Goal: Entertainment & Leisure: Consume media (video, audio)

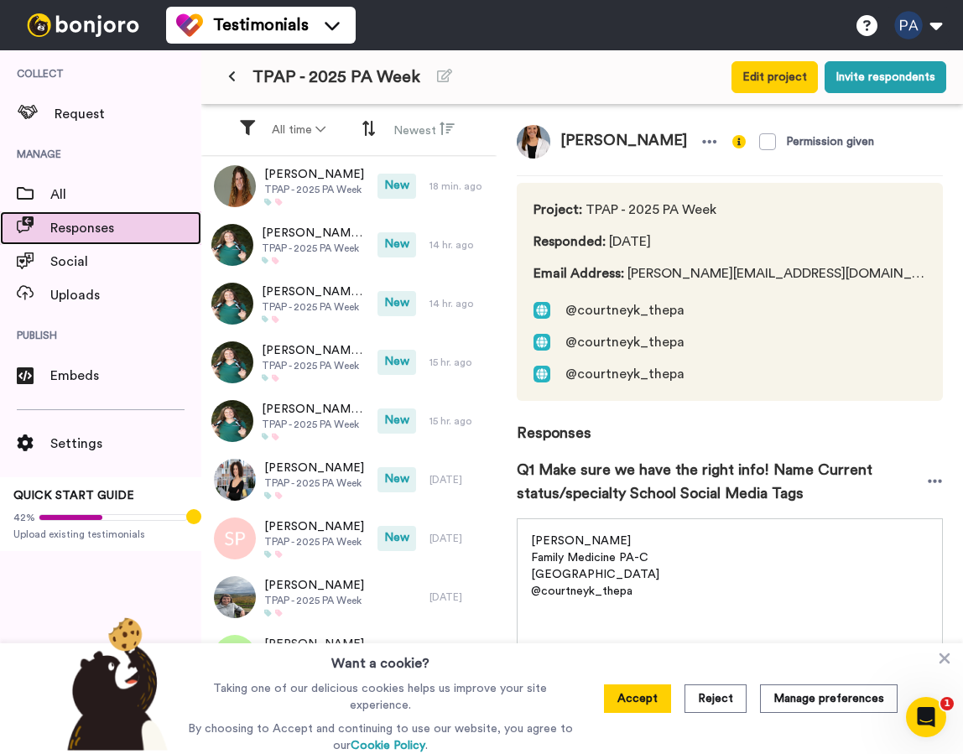
click at [85, 229] on span "Responses" at bounding box center [125, 228] width 151 height 20
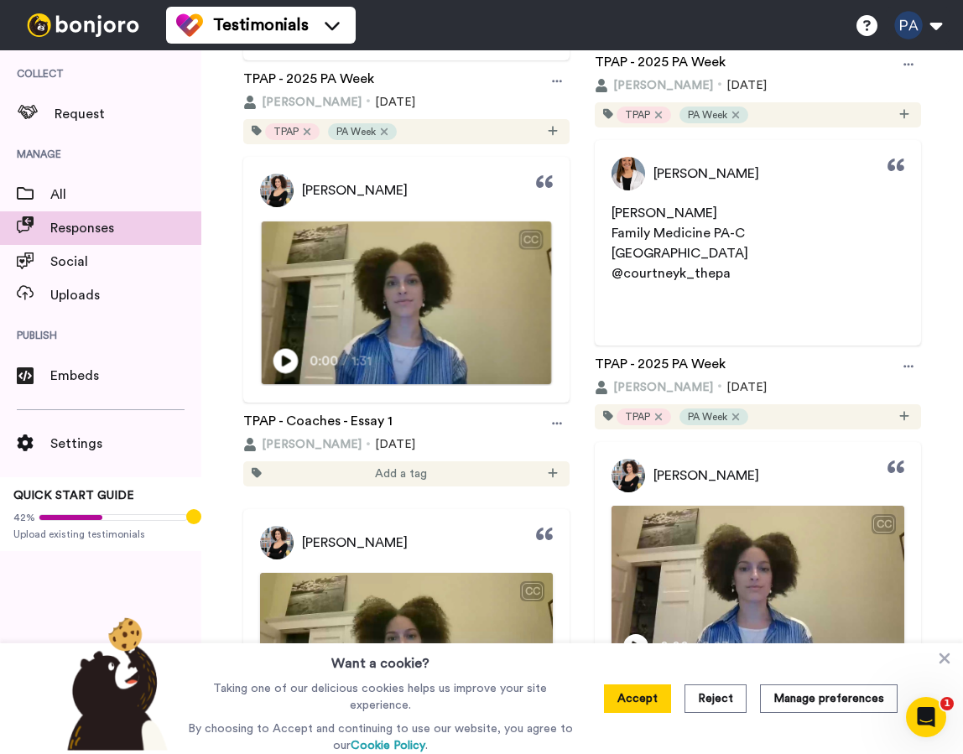
scroll to position [8317, 0]
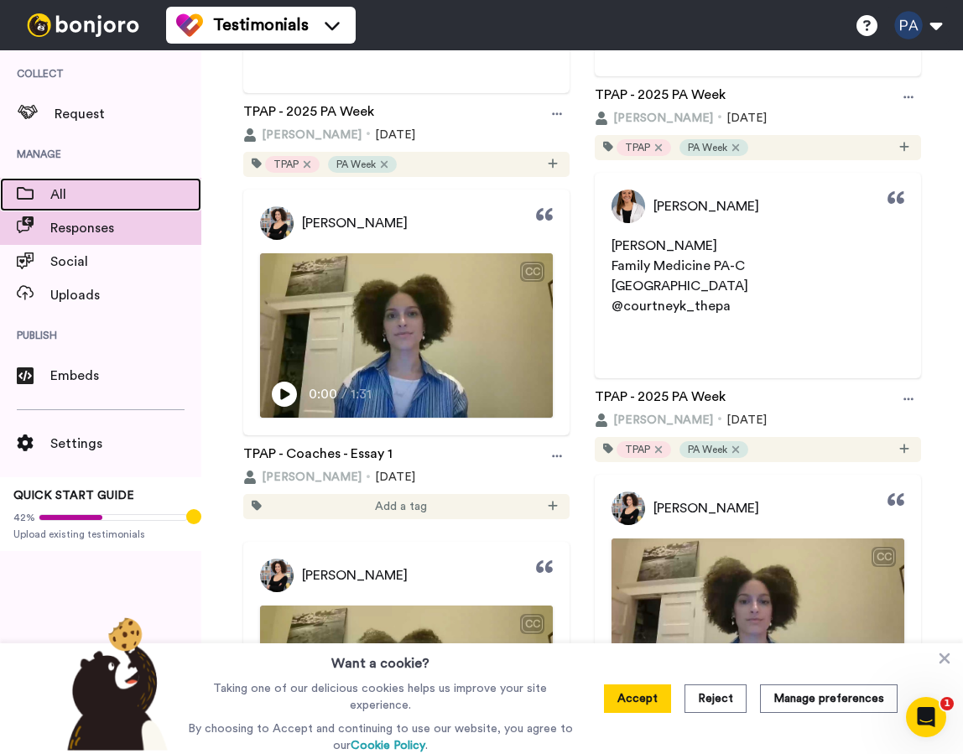
click at [89, 201] on span "All" at bounding box center [125, 195] width 151 height 20
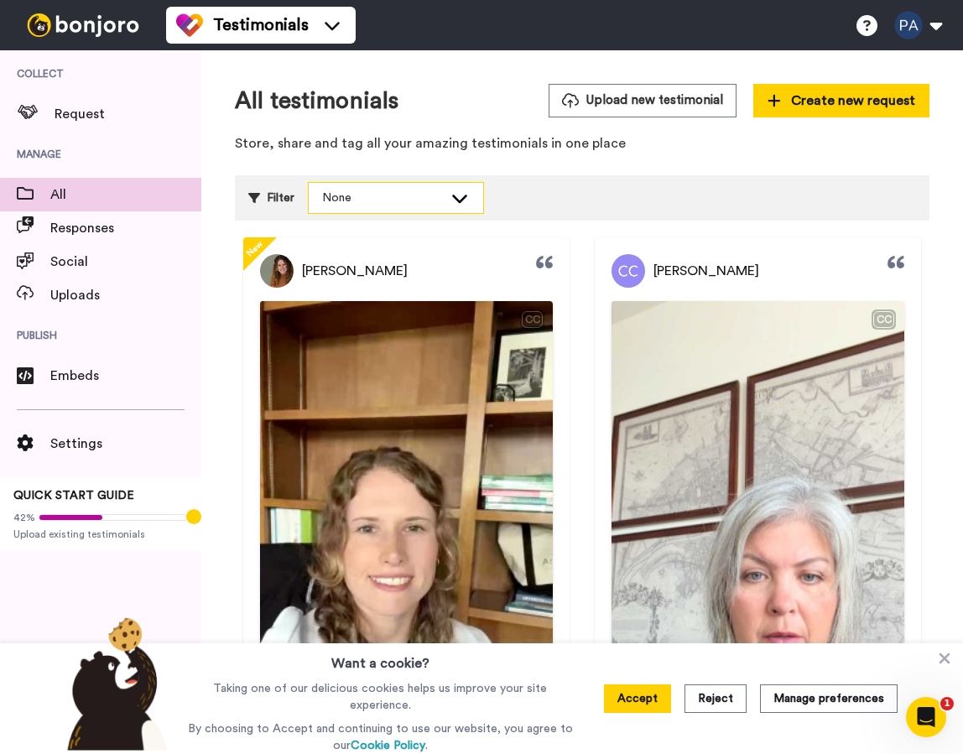
click at [381, 191] on div "None" at bounding box center [382, 198] width 121 height 17
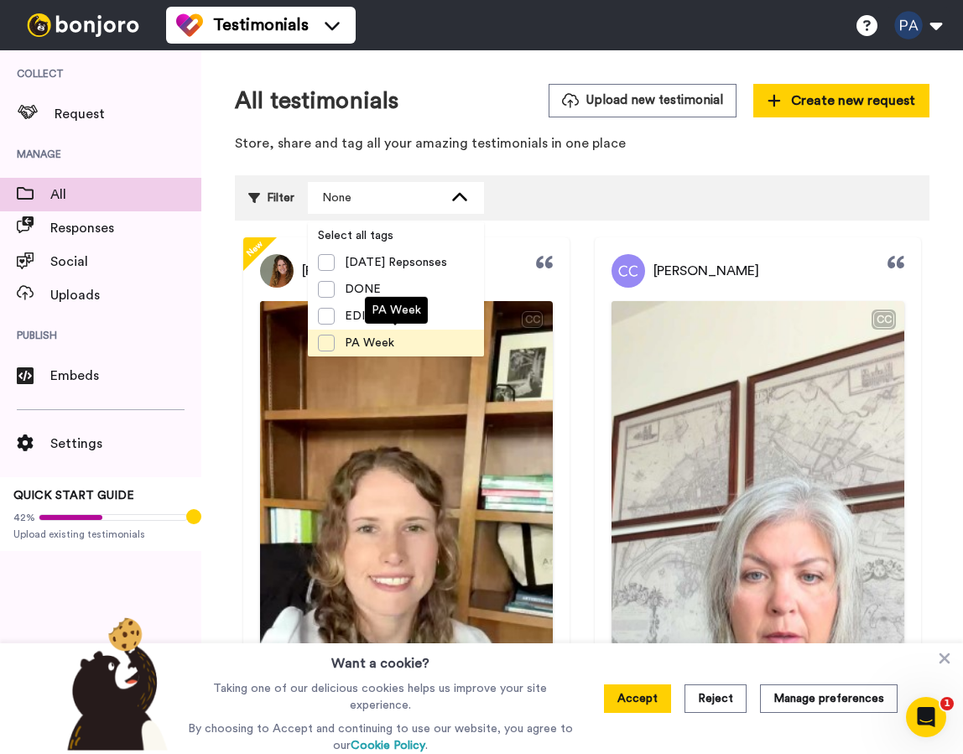
click at [372, 342] on span "PA Week" at bounding box center [370, 343] width 70 height 17
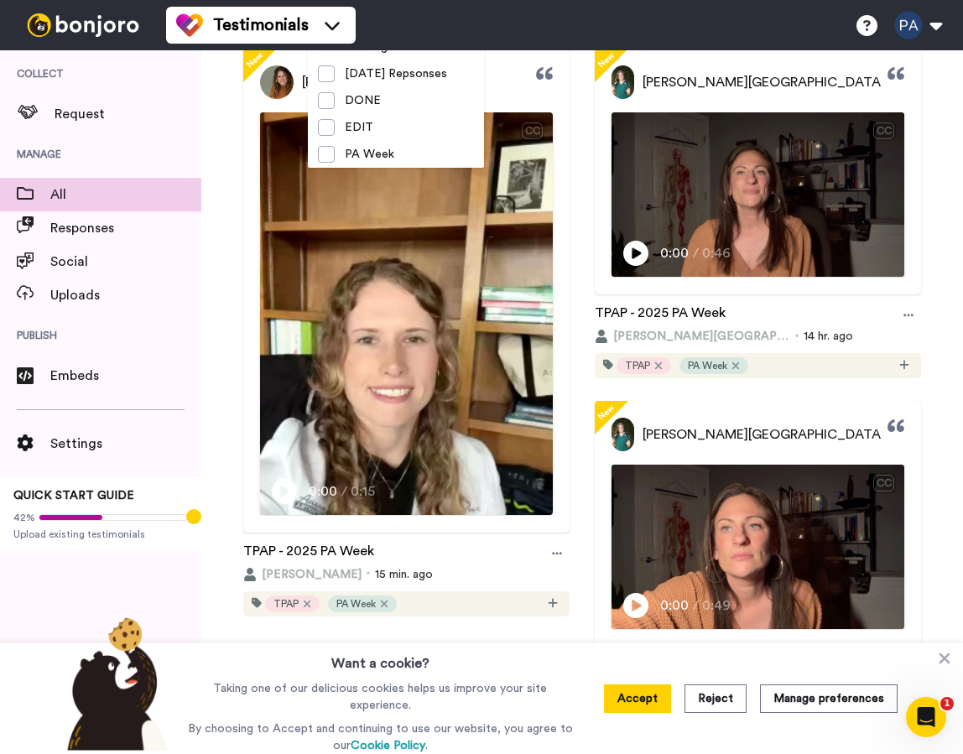
scroll to position [182, 0]
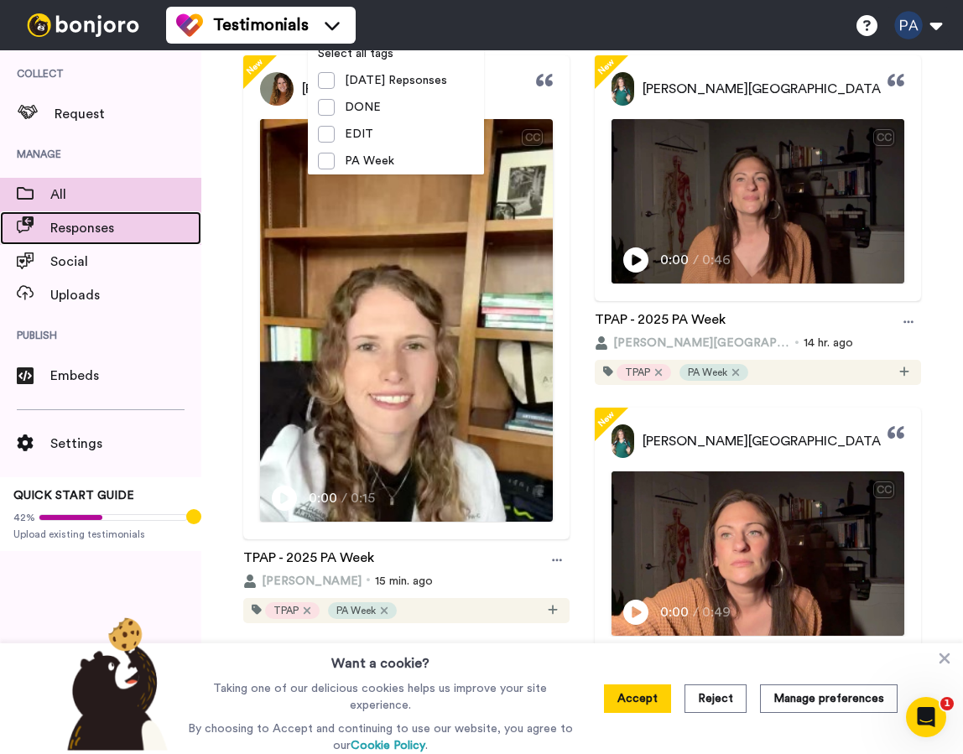
click at [153, 222] on span "Responses" at bounding box center [125, 228] width 151 height 20
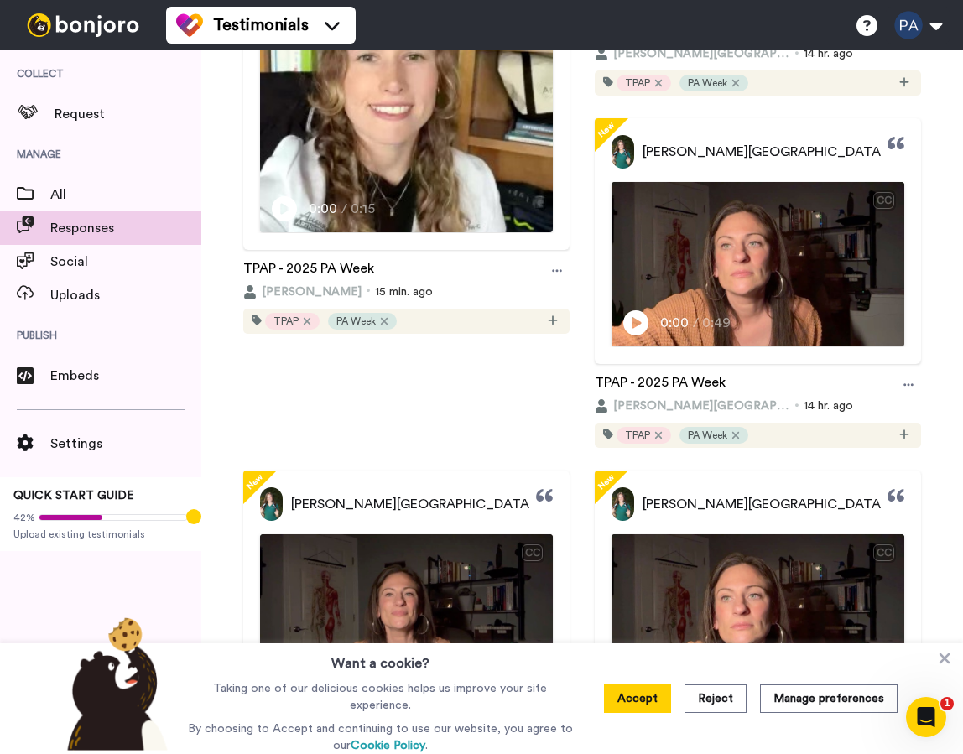
scroll to position [535, 0]
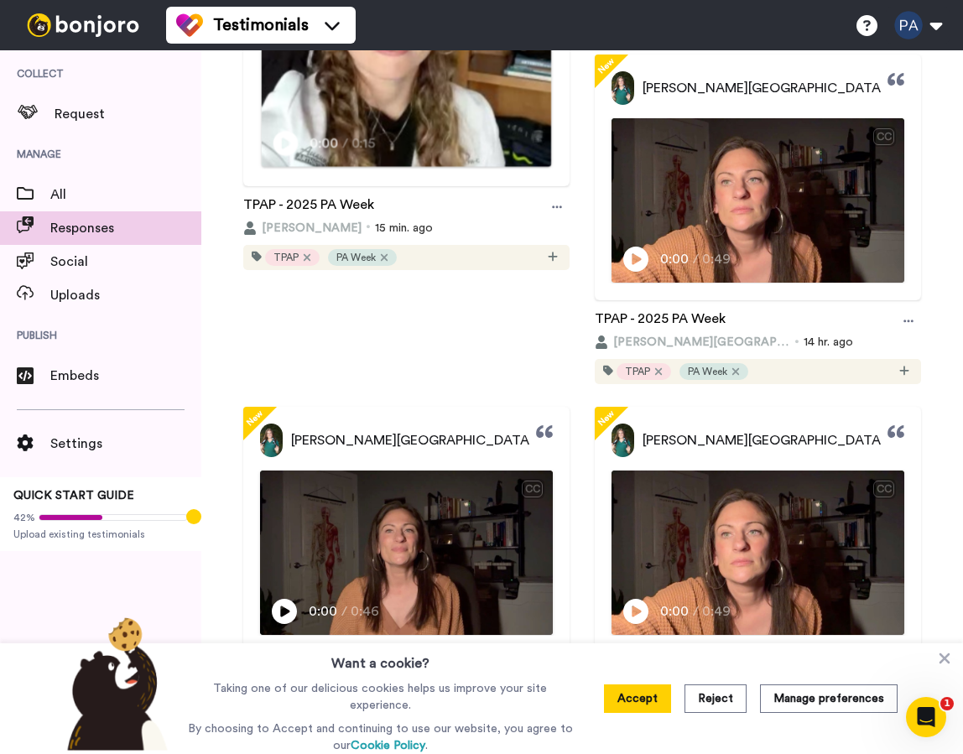
click at [431, 159] on img at bounding box center [407, 25] width 290 height 515
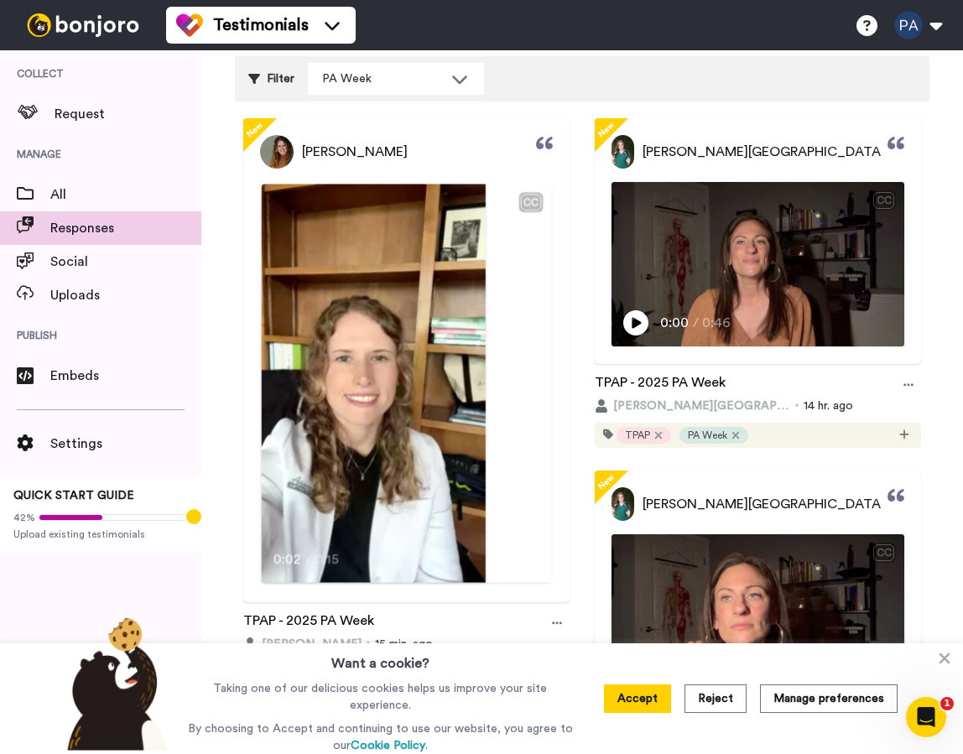
scroll to position [118, 0]
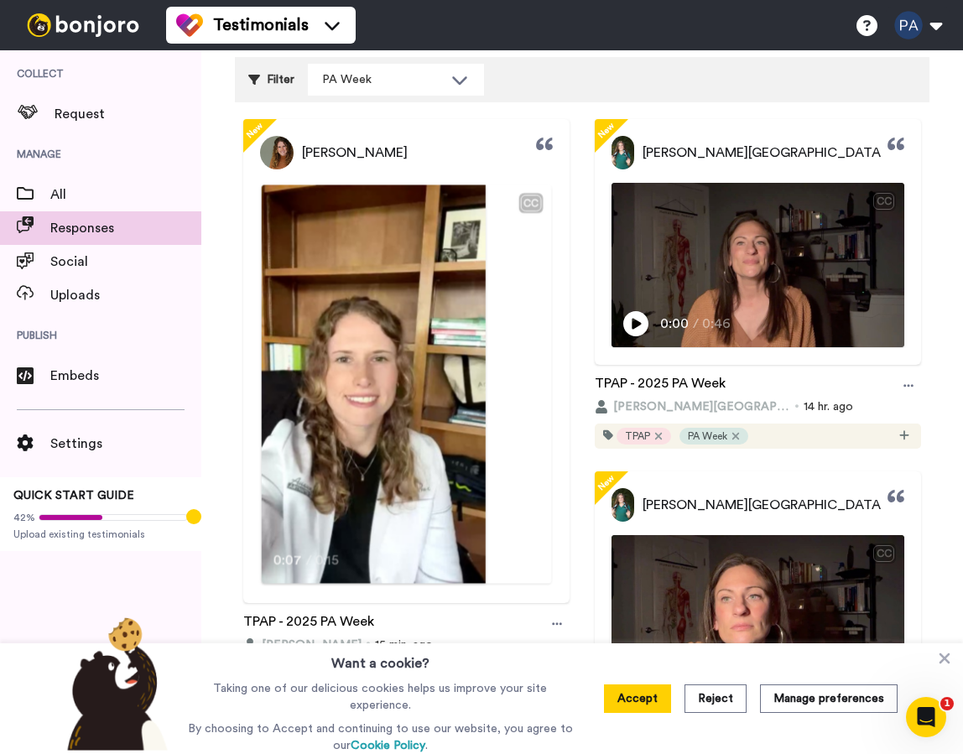
click at [424, 283] on video at bounding box center [374, 384] width 224 height 398
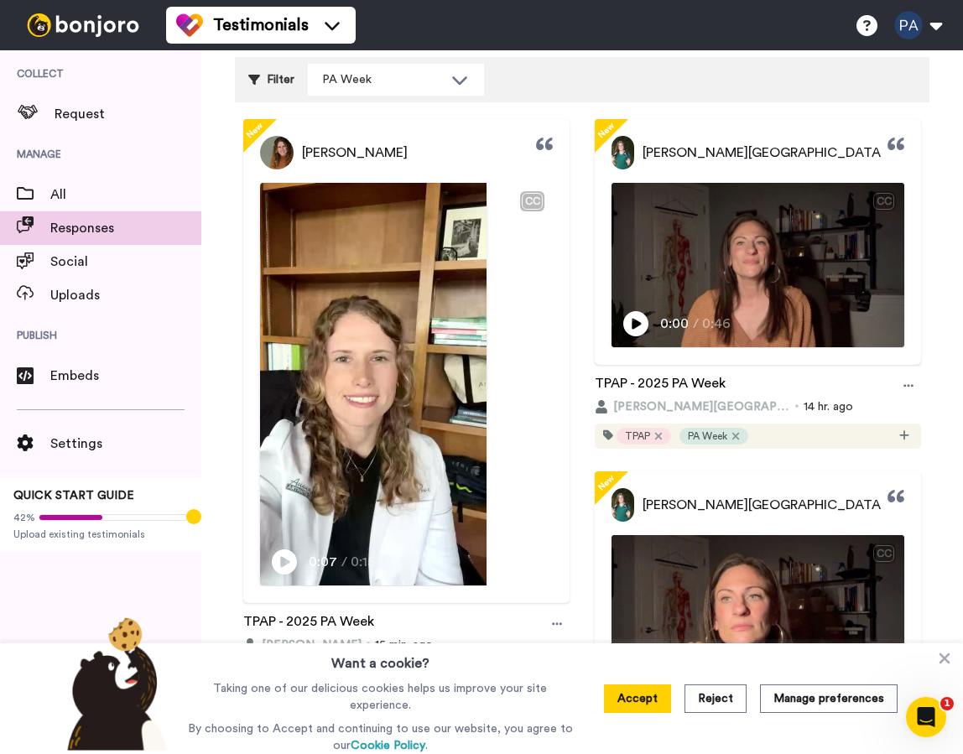
click at [476, 179] on div "Catherine Hanneman CC Play/Pause 0:07 / 0:15" at bounding box center [406, 361] width 326 height 484
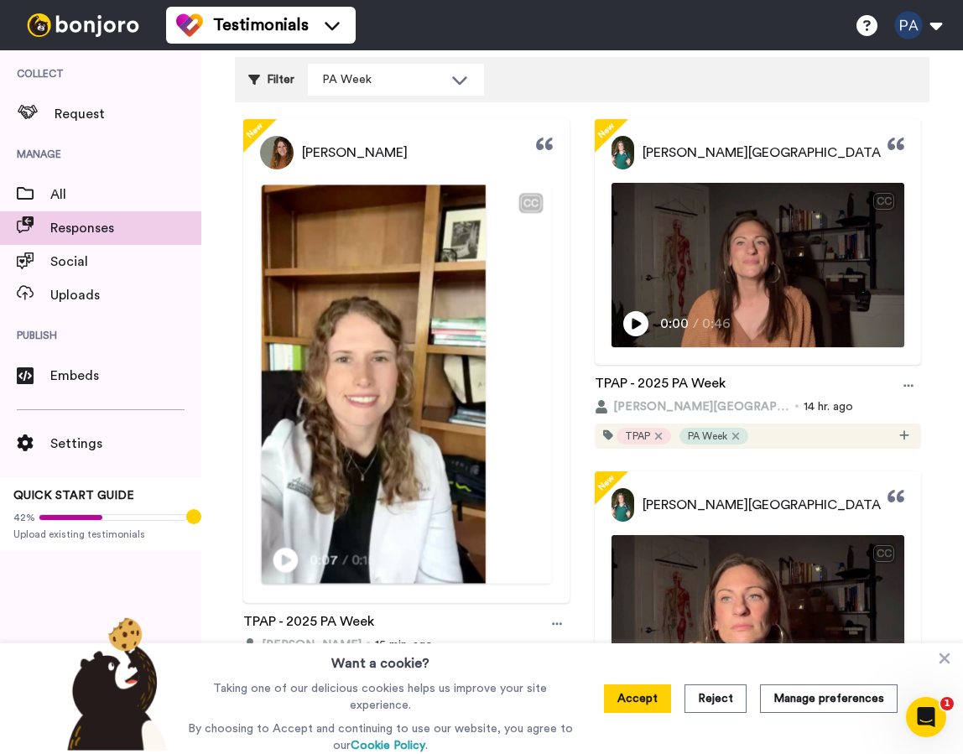
click at [419, 310] on video at bounding box center [374, 384] width 224 height 398
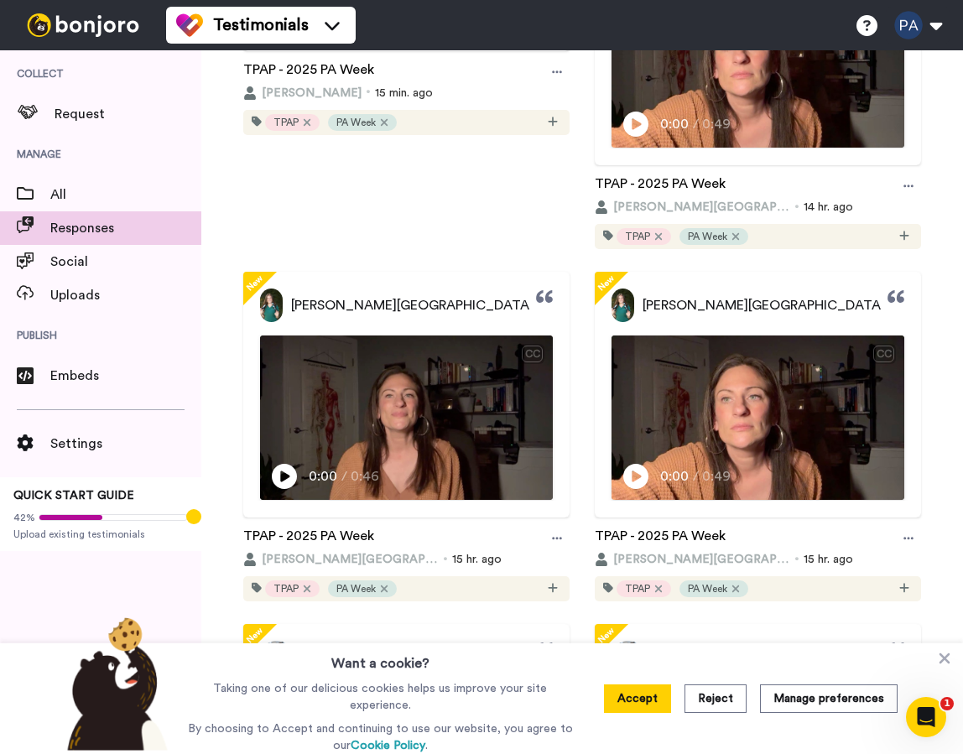
scroll to position [651, 0]
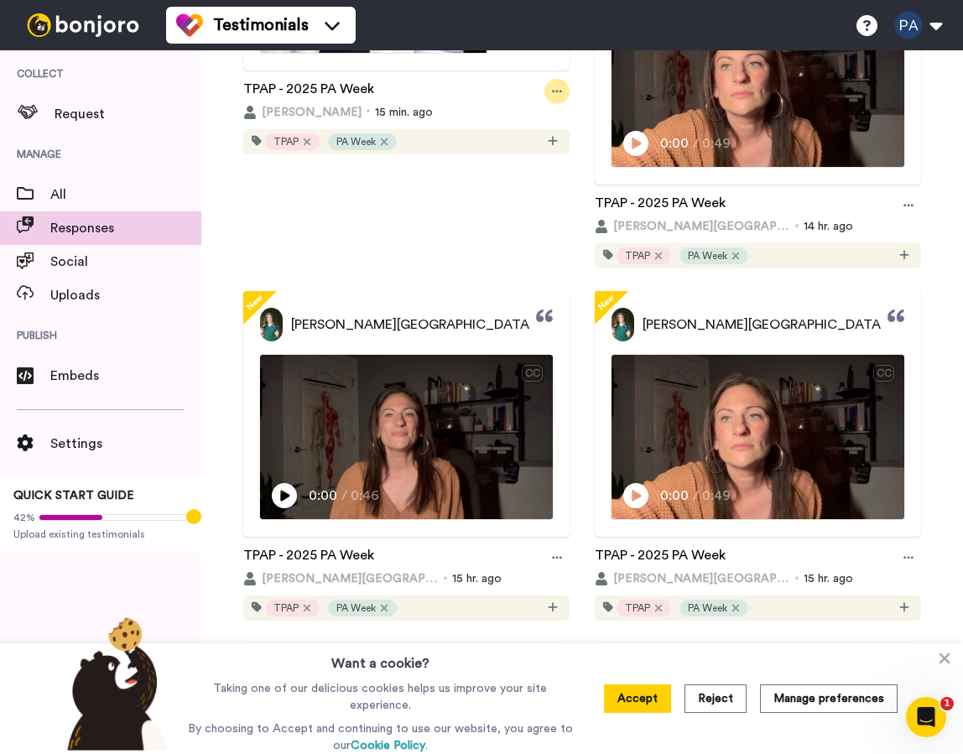
click at [559, 97] on icon at bounding box center [557, 92] width 10 height 12
click at [469, 51] on div "Play/Pause 0:08 / 0:15" at bounding box center [407, 33] width 290 height 35
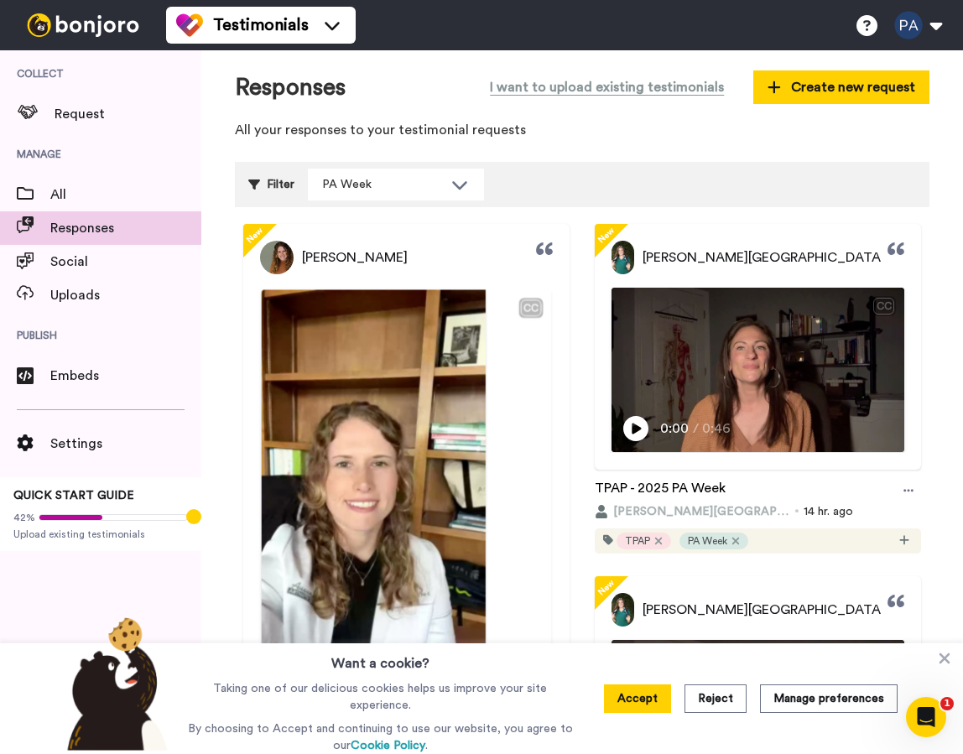
scroll to position [0, 0]
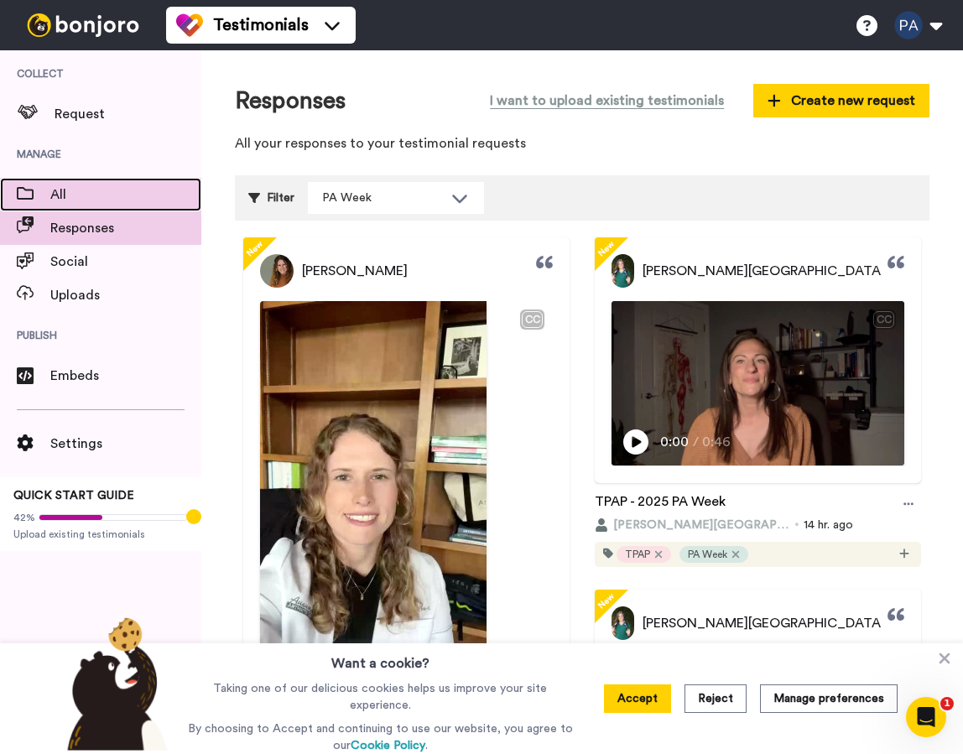
click at [84, 188] on span "All" at bounding box center [125, 195] width 151 height 20
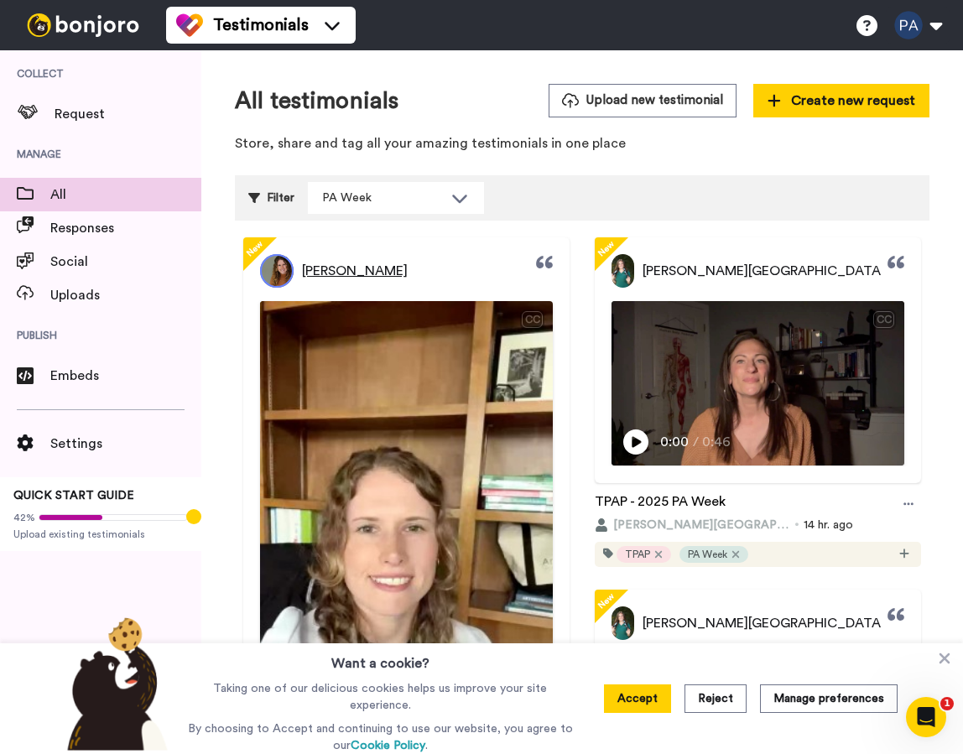
click at [372, 268] on span "[PERSON_NAME]" at bounding box center [355, 271] width 106 height 20
click at [318, 274] on span "[PERSON_NAME]" at bounding box center [355, 271] width 106 height 20
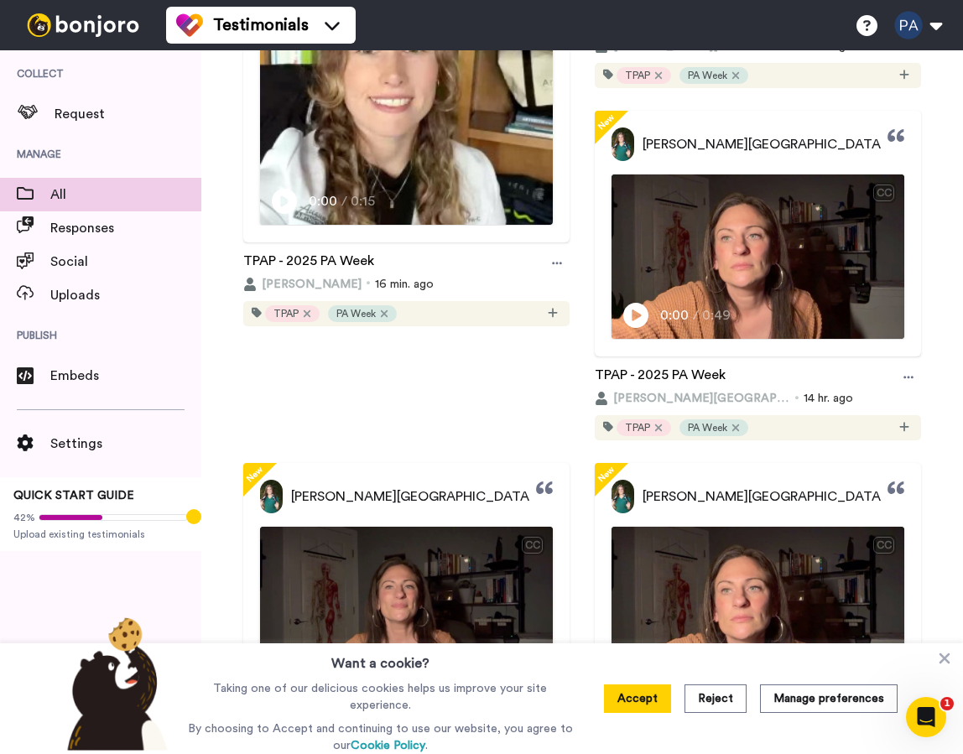
scroll to position [491, 0]
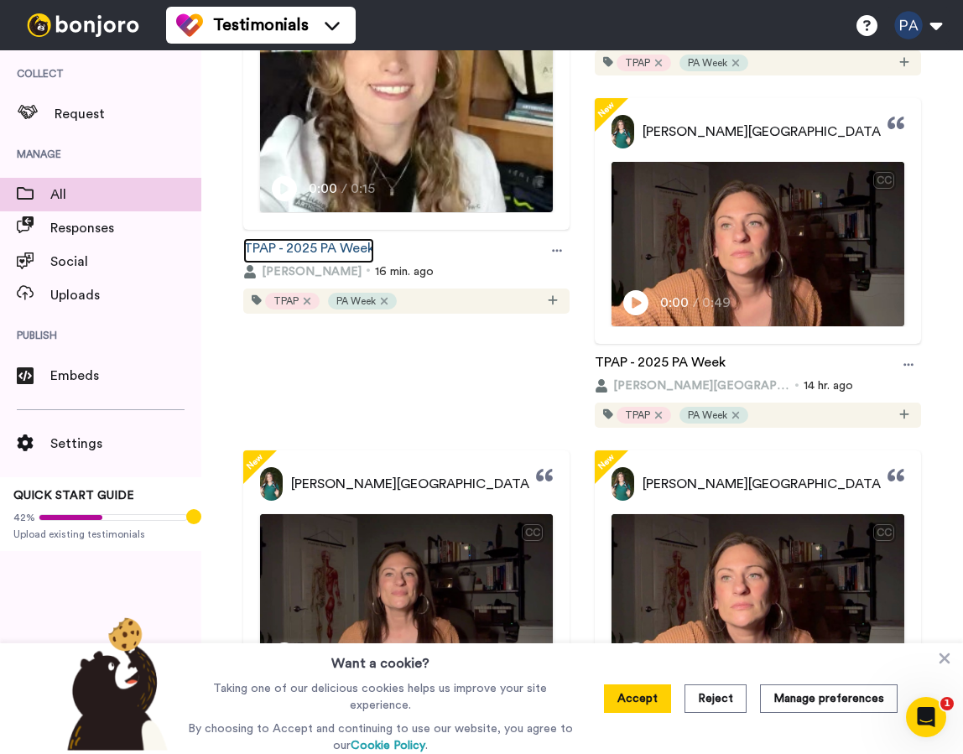
click at [323, 263] on link "TPAP - 2025 PA Week" at bounding box center [308, 250] width 131 height 25
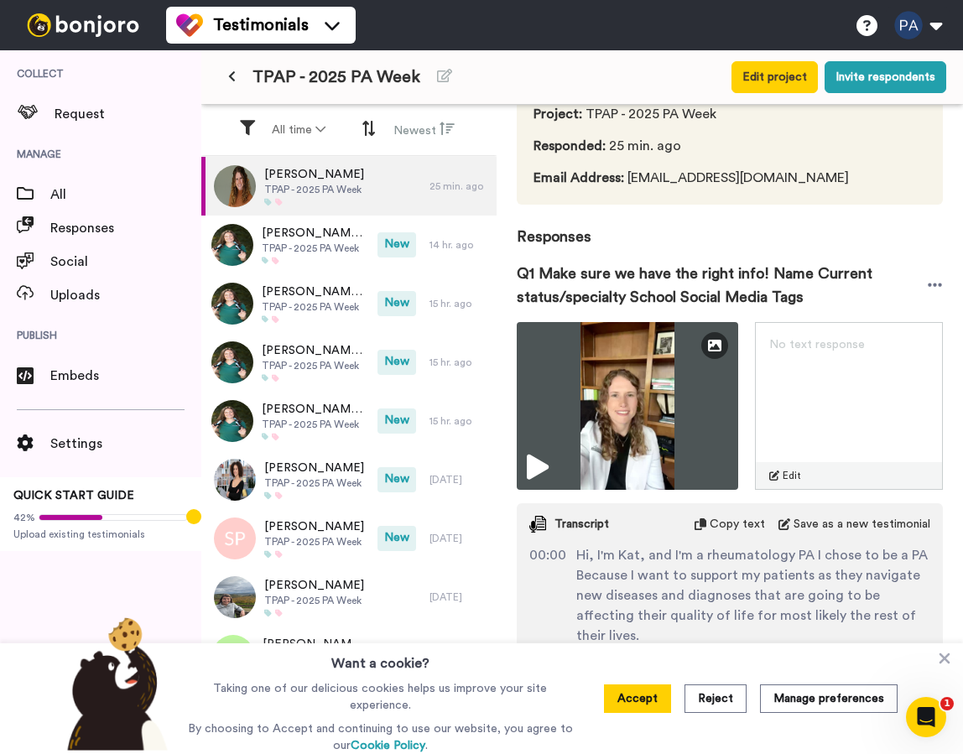
scroll to position [141, 0]
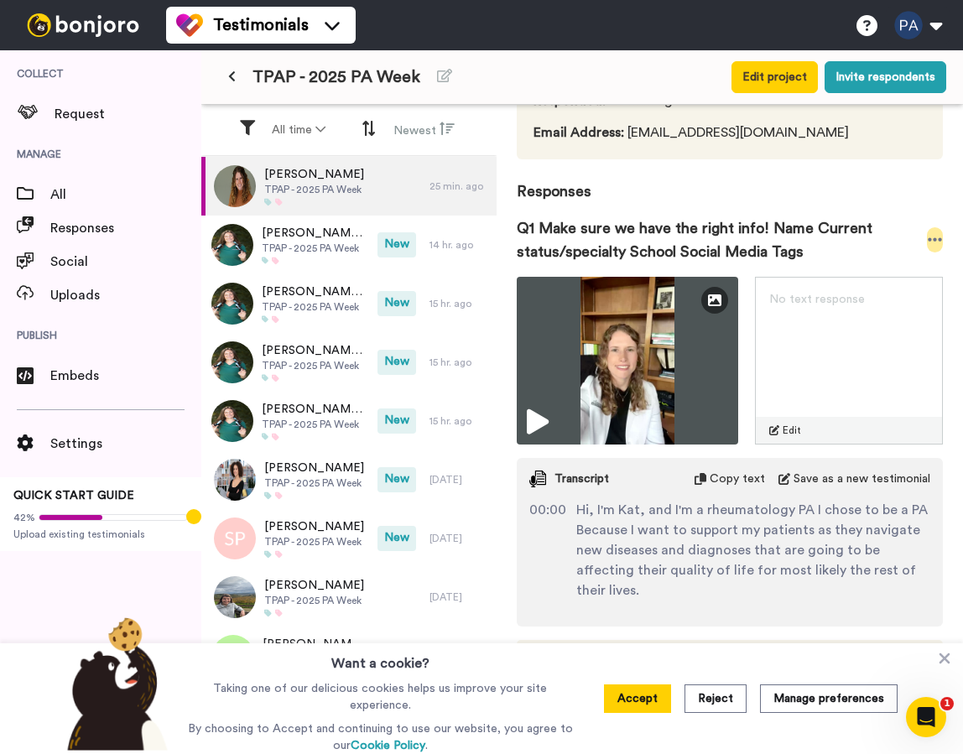
click at [938, 243] on icon at bounding box center [935, 239] width 15 height 17
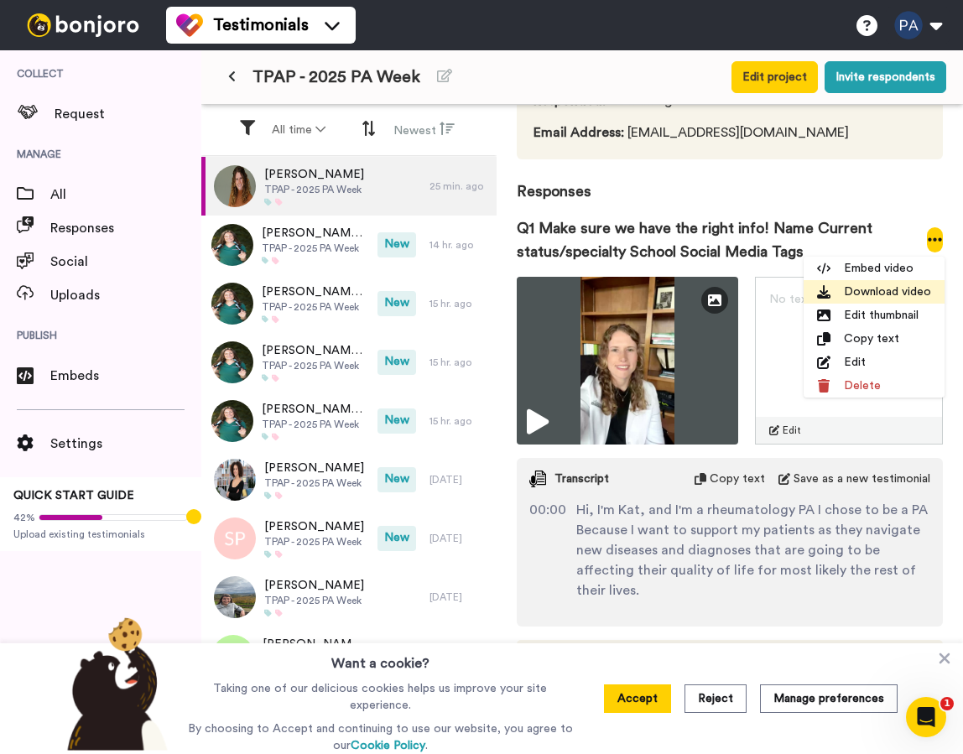
click at [894, 288] on li "Download video" at bounding box center [873, 291] width 141 height 23
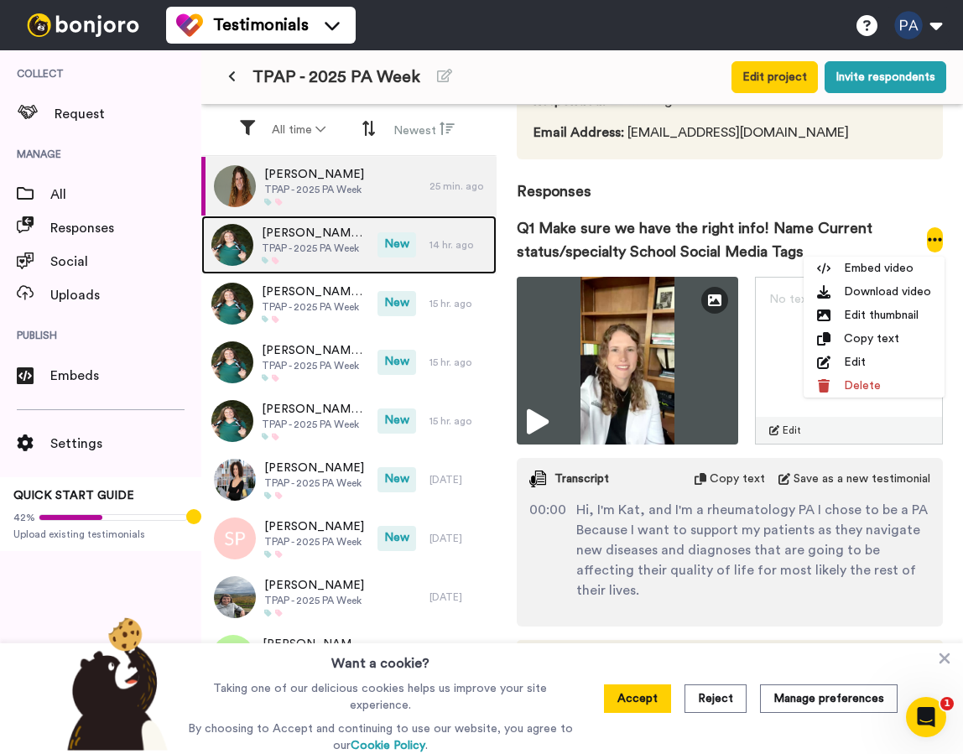
click at [320, 242] on span "TPAP - 2025 PA Week" at bounding box center [315, 248] width 107 height 13
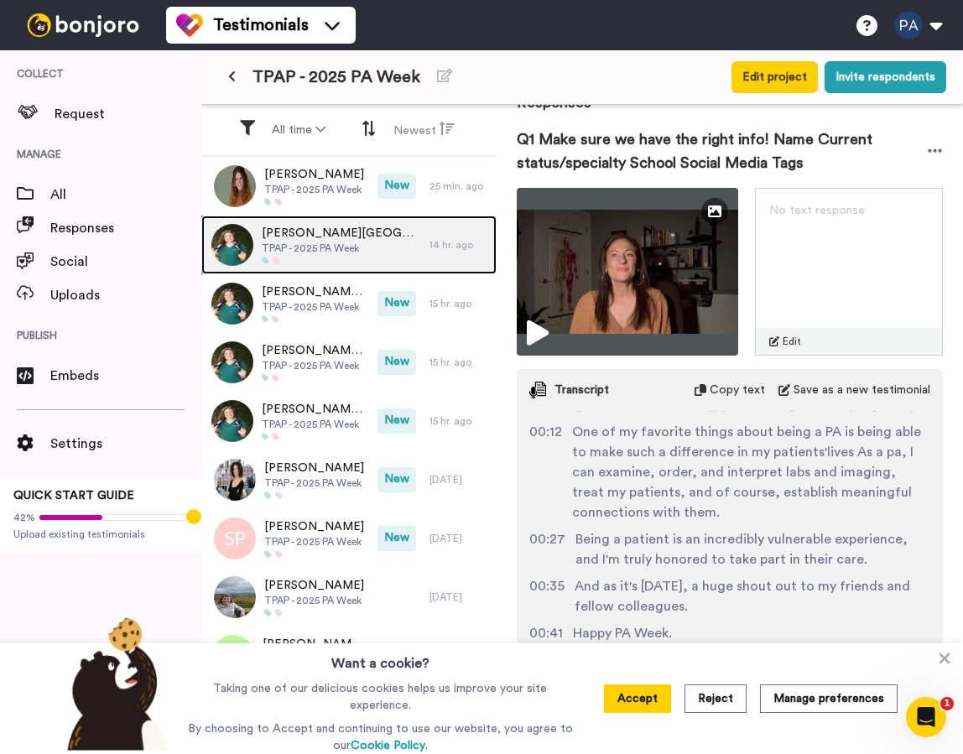
scroll to position [113, 0]
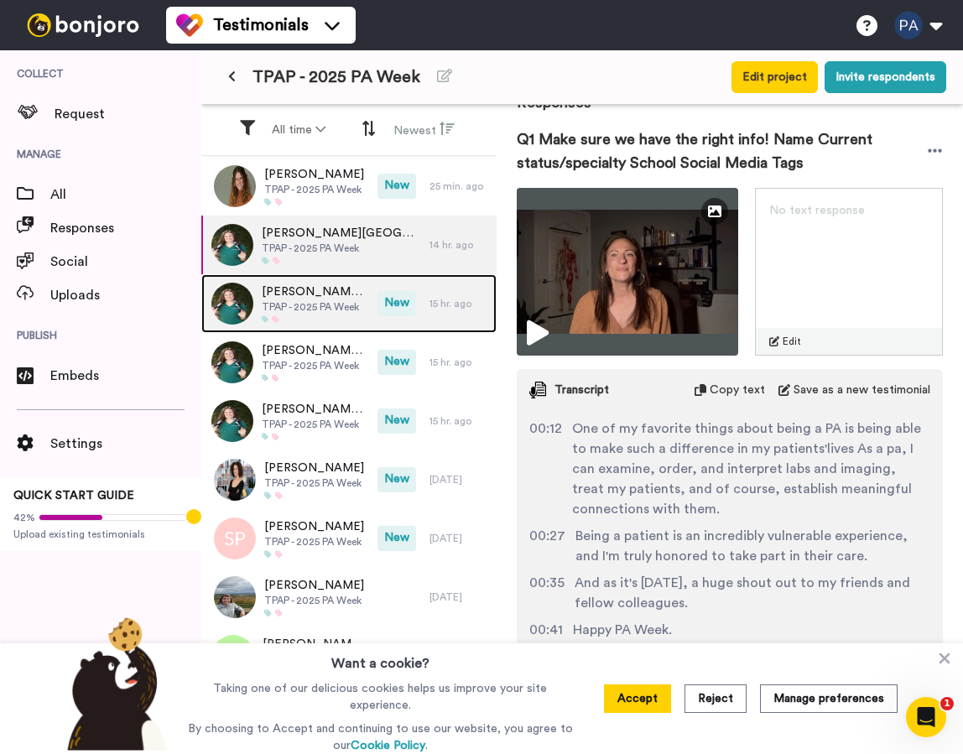
click at [355, 300] on span "TPAP - 2025 PA Week" at bounding box center [315, 306] width 107 height 13
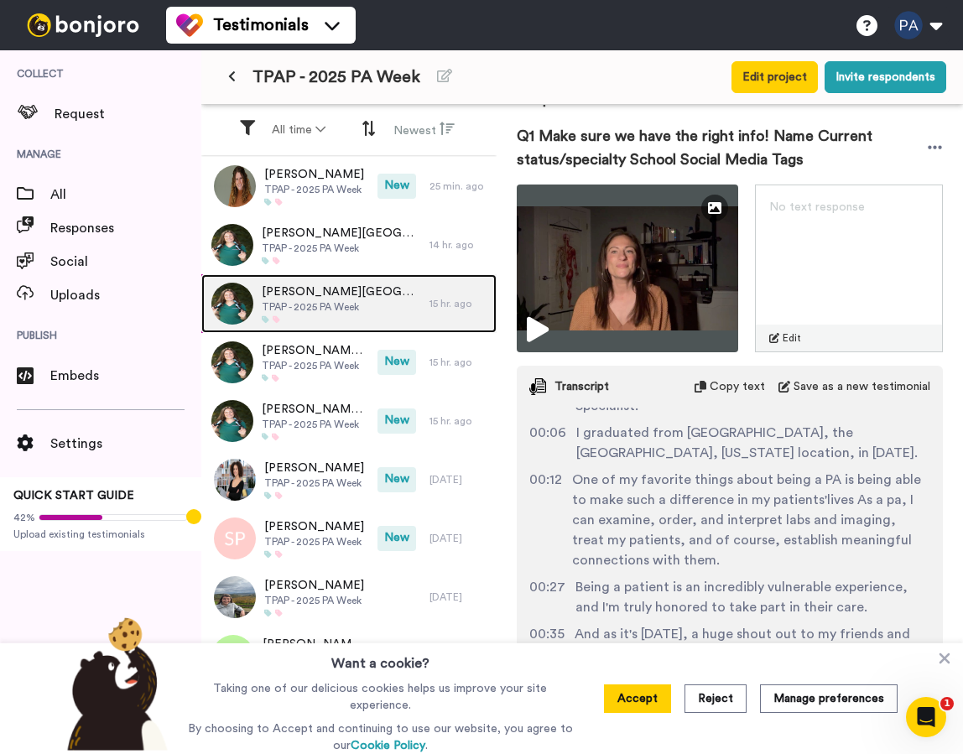
scroll to position [113, 0]
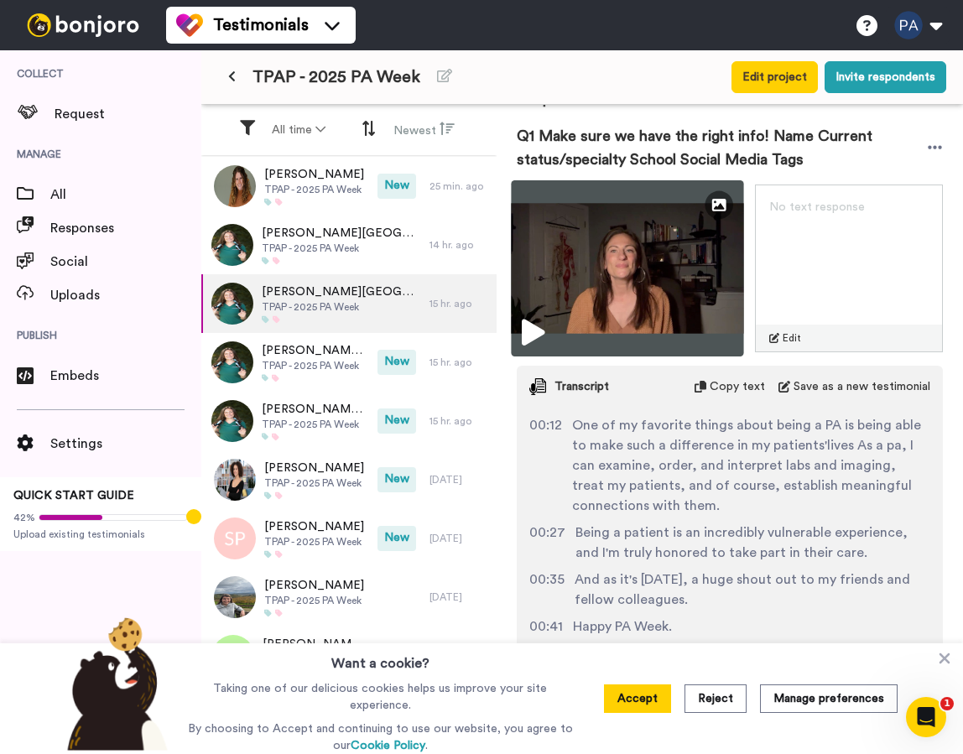
click at [681, 192] on img at bounding box center [627, 268] width 232 height 176
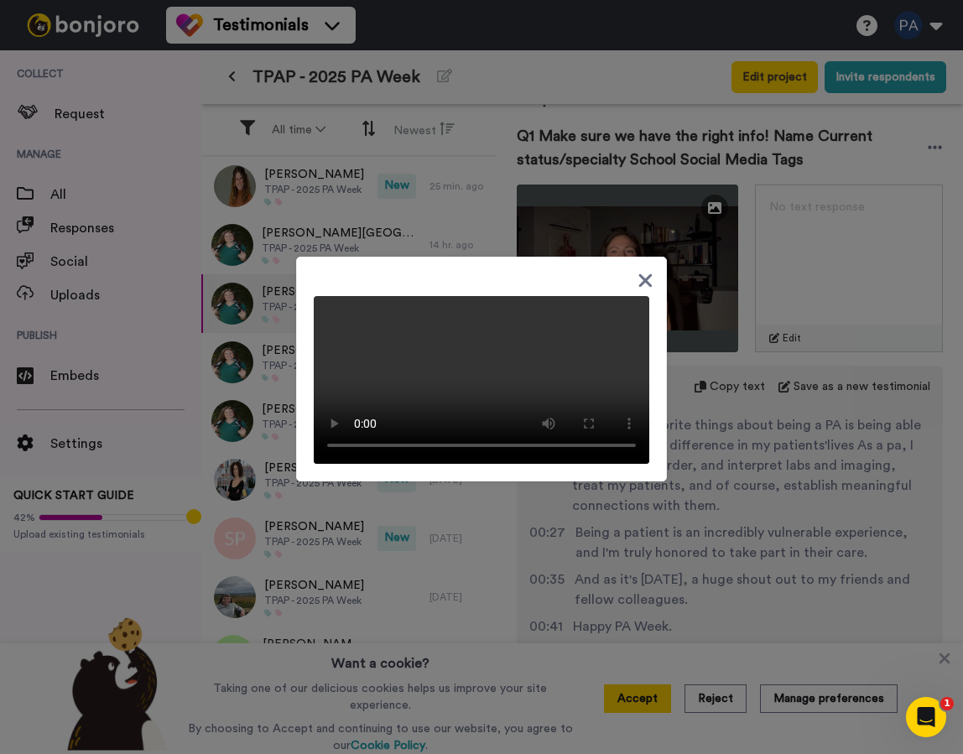
click at [649, 270] on icon at bounding box center [645, 280] width 16 height 21
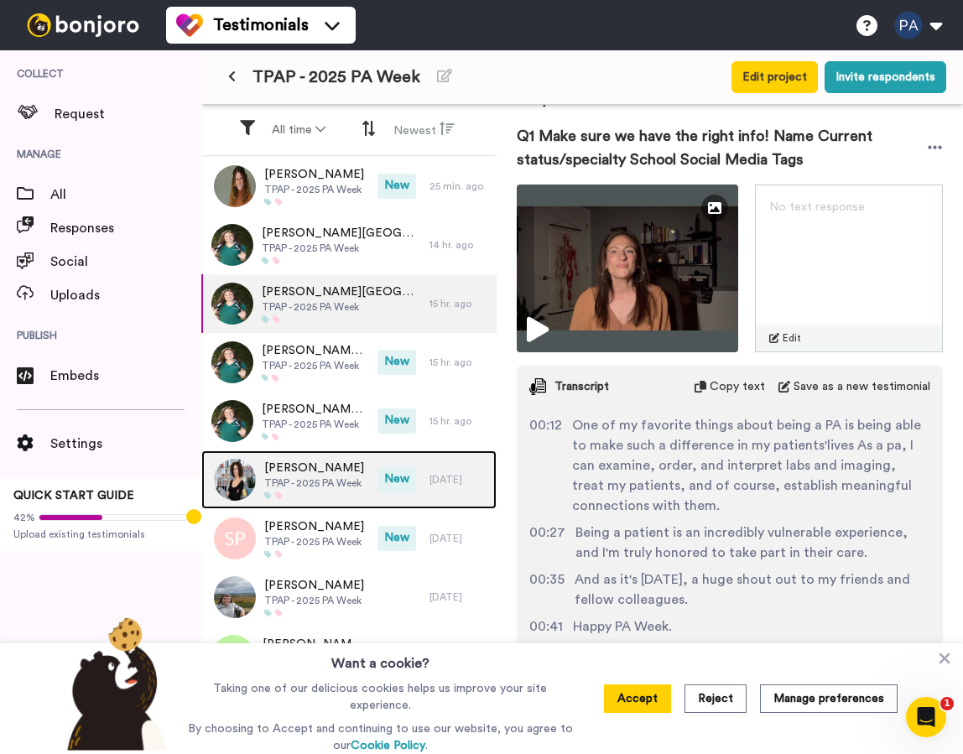
click at [320, 477] on span "TPAP - 2025 PA Week" at bounding box center [314, 482] width 100 height 13
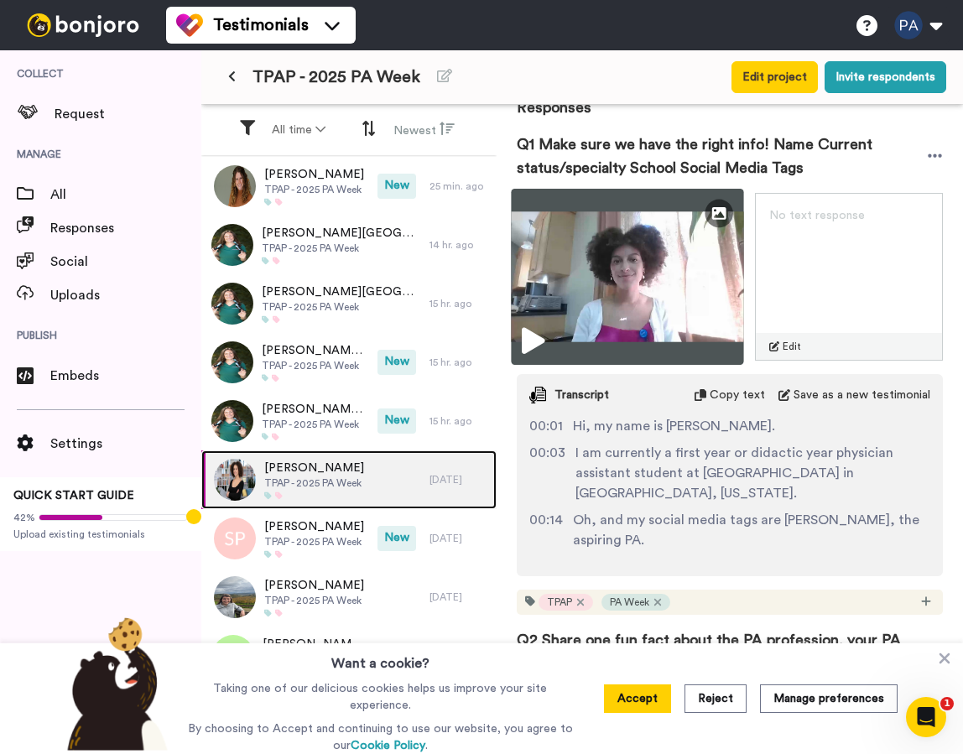
scroll to position [340, 0]
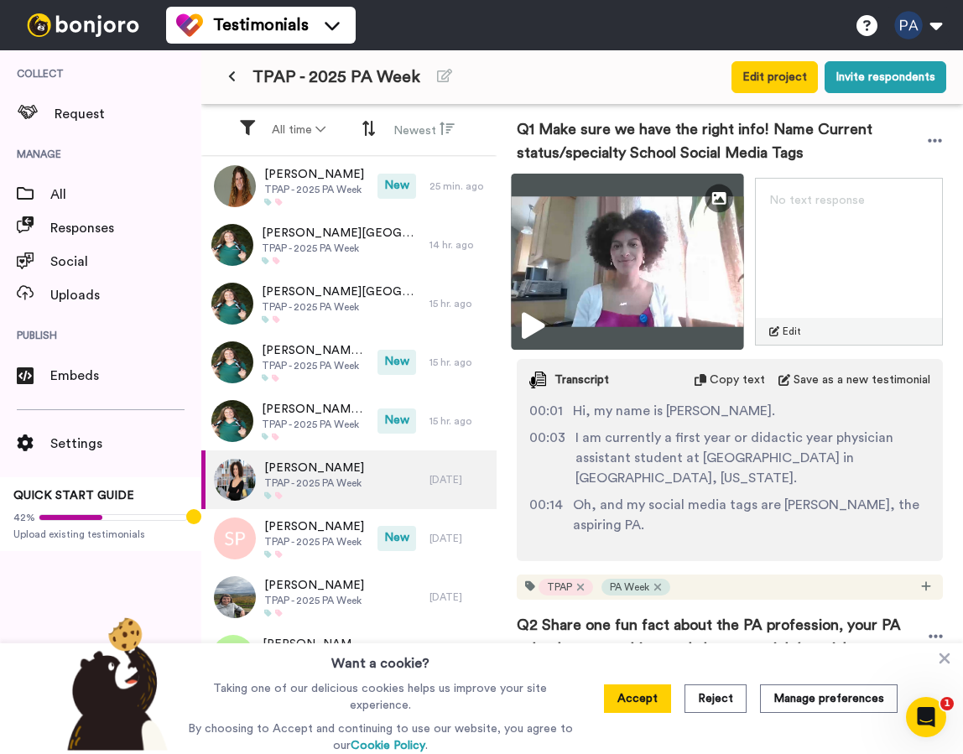
click at [699, 279] on img at bounding box center [627, 262] width 232 height 176
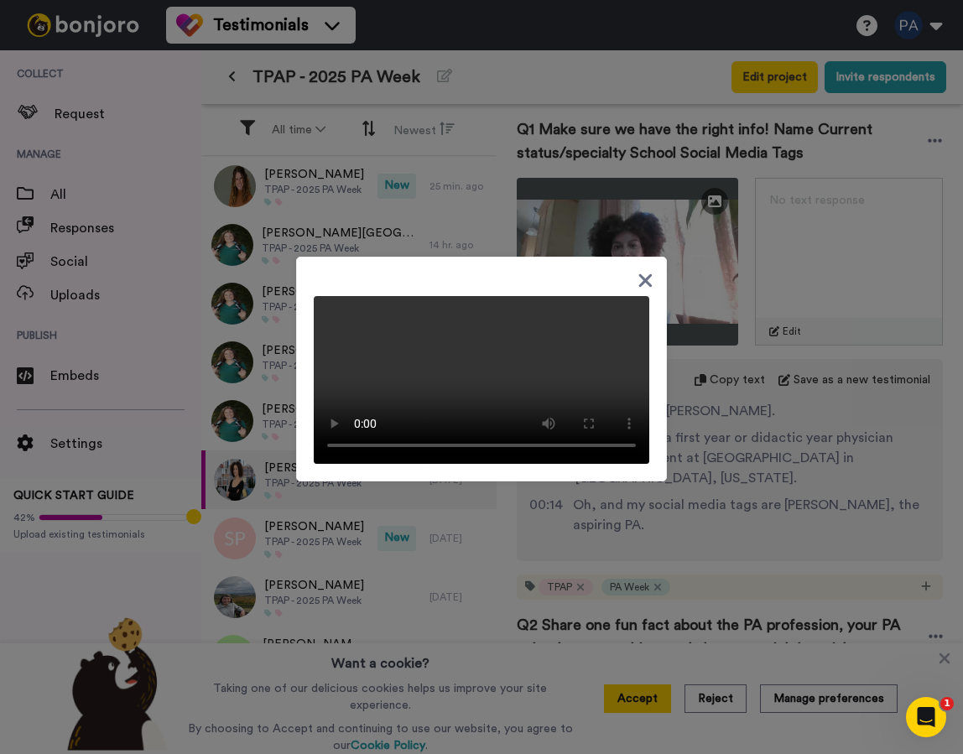
click at [651, 273] on icon at bounding box center [645, 279] width 13 height 13
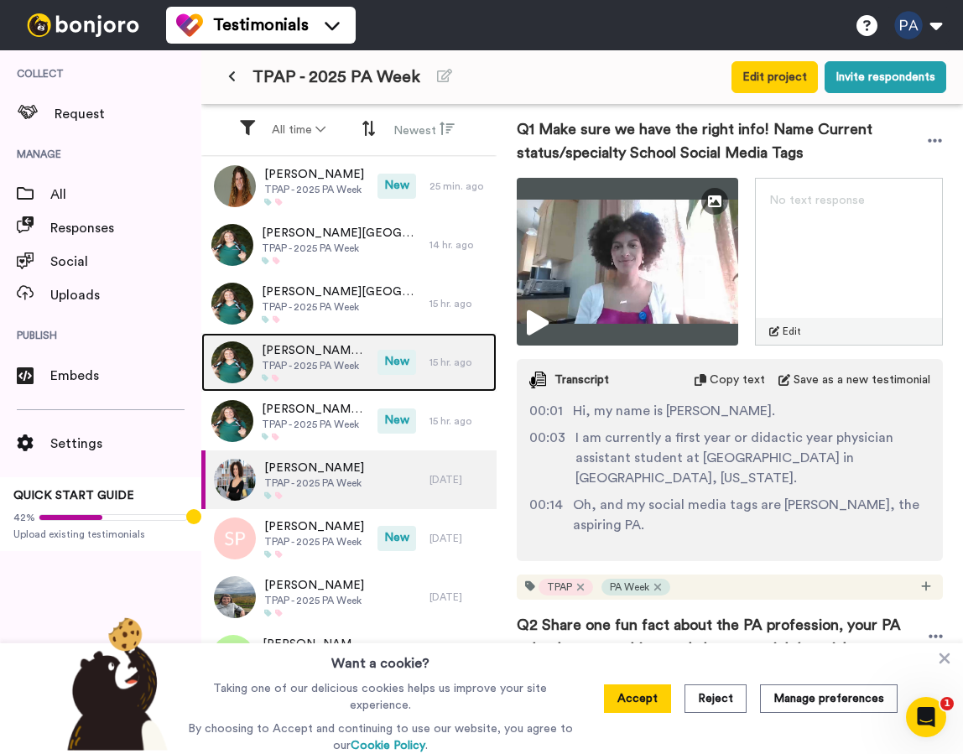
click at [341, 366] on span "TPAP - 2025 PA Week" at bounding box center [315, 365] width 107 height 13
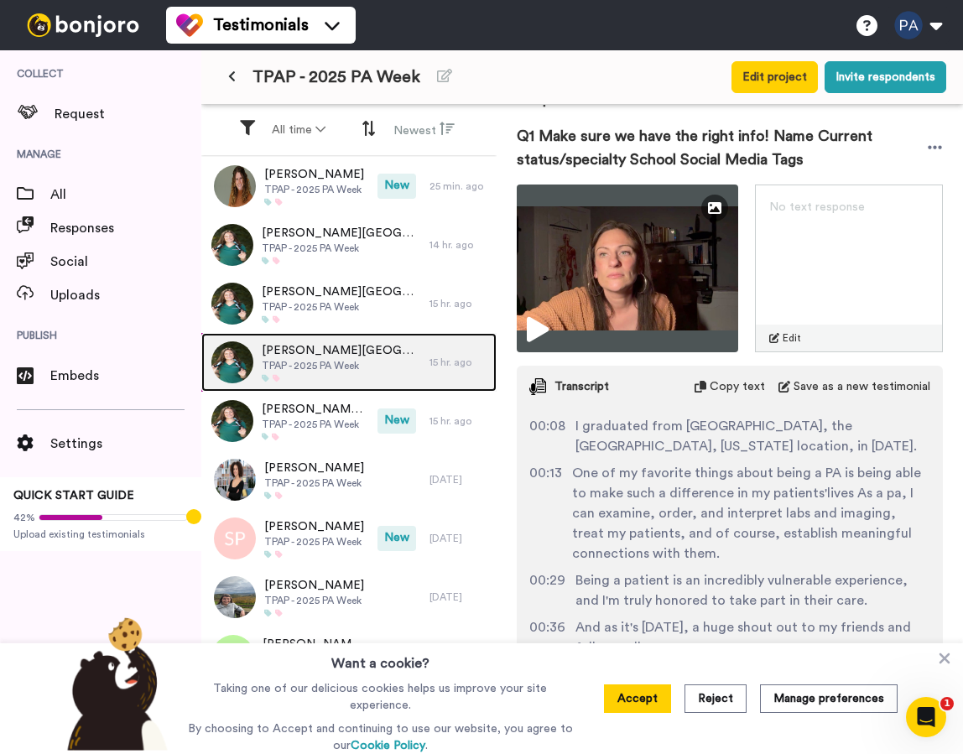
scroll to position [113, 0]
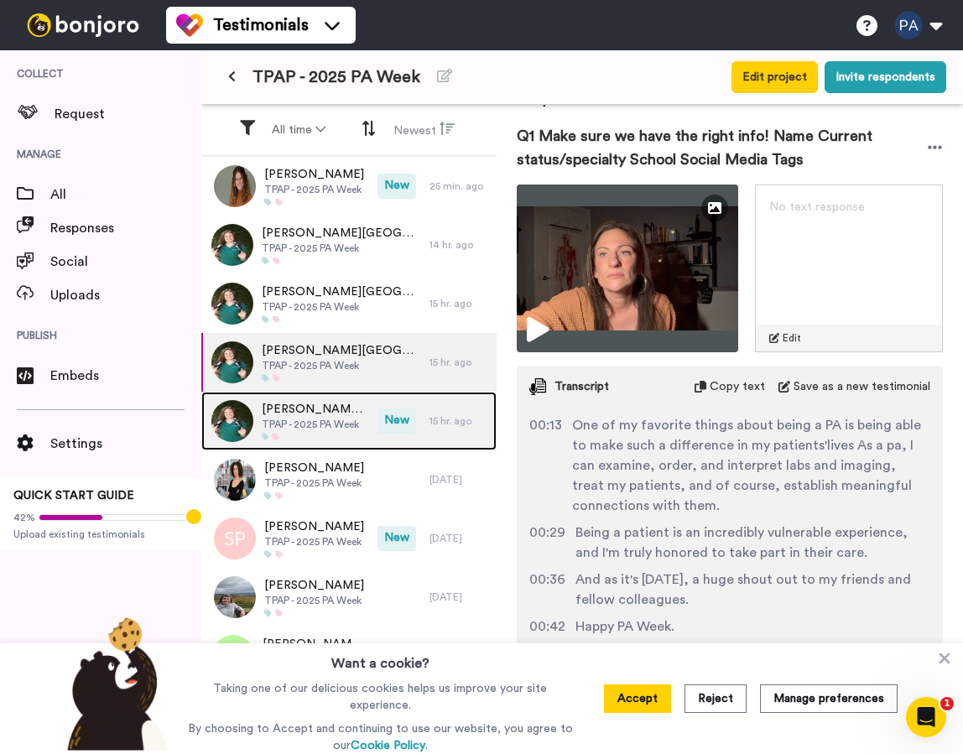
click at [338, 424] on span "TPAP - 2025 PA Week" at bounding box center [315, 424] width 107 height 13
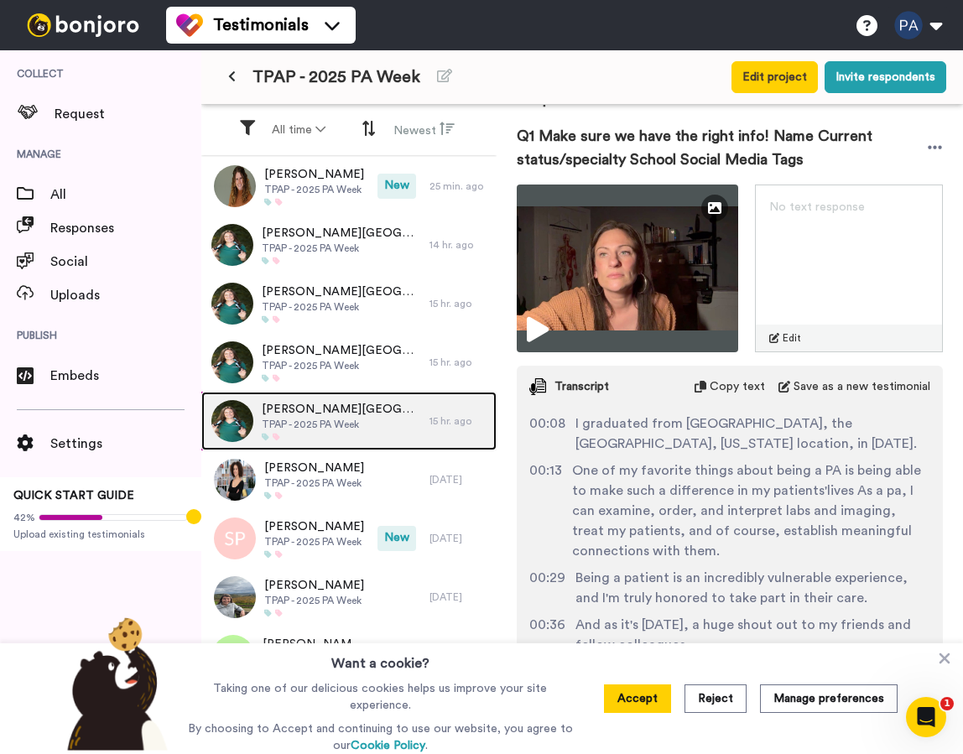
scroll to position [113, 0]
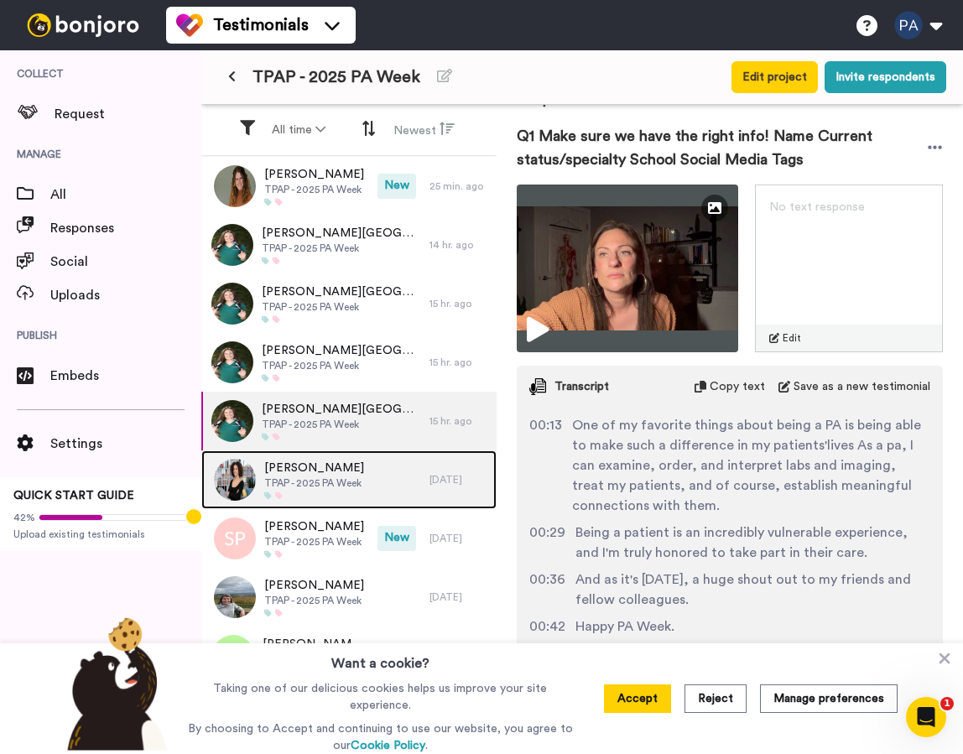
click at [360, 486] on span "TPAP - 2025 PA Week" at bounding box center [314, 482] width 100 height 13
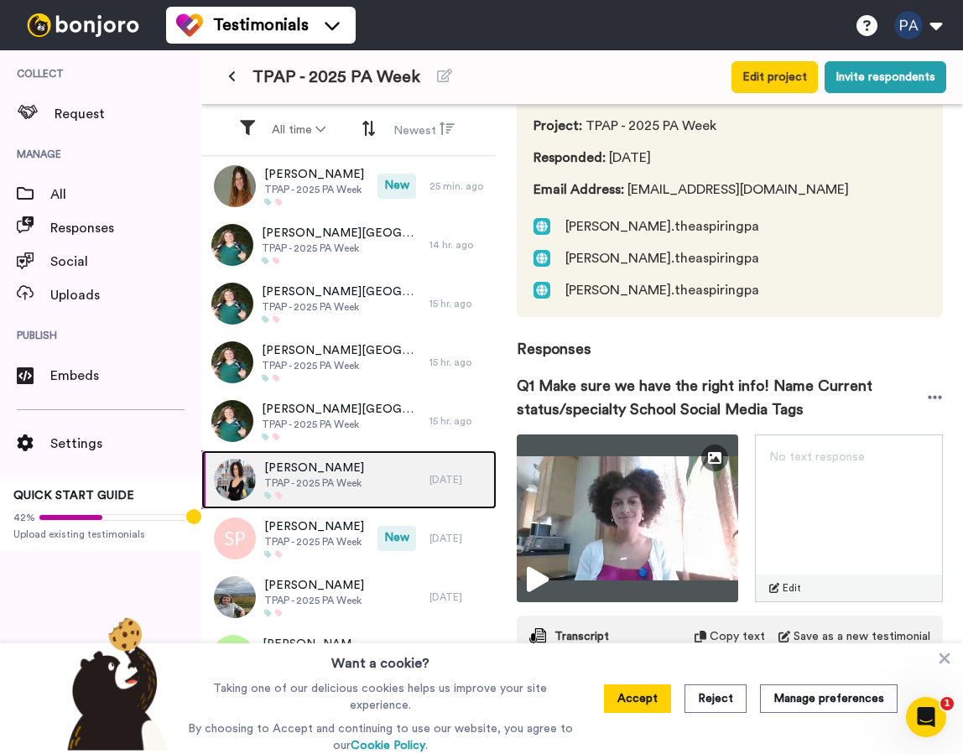
scroll to position [71, 0]
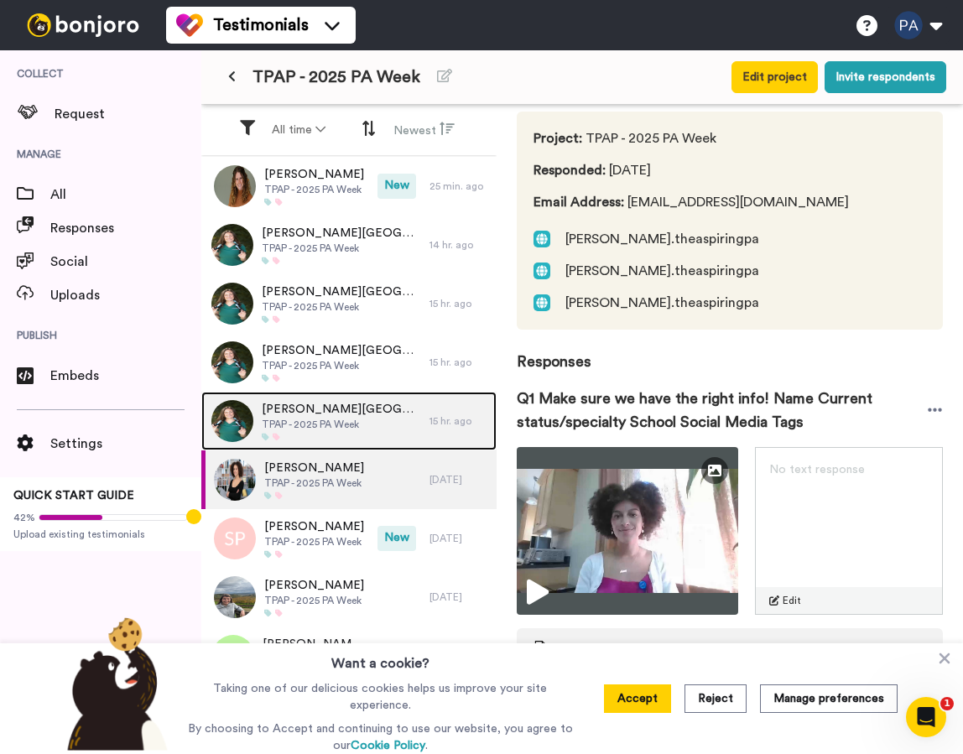
click at [319, 416] on span "[PERSON_NAME][GEOGRAPHIC_DATA][PERSON_NAME]" at bounding box center [341, 409] width 159 height 17
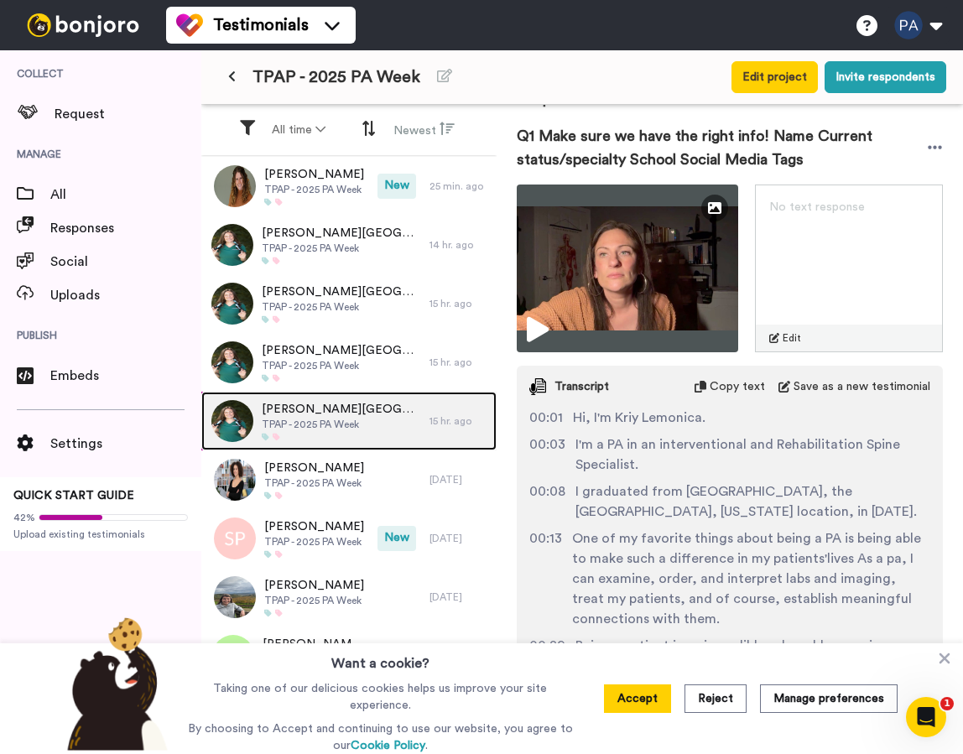
scroll to position [113, 0]
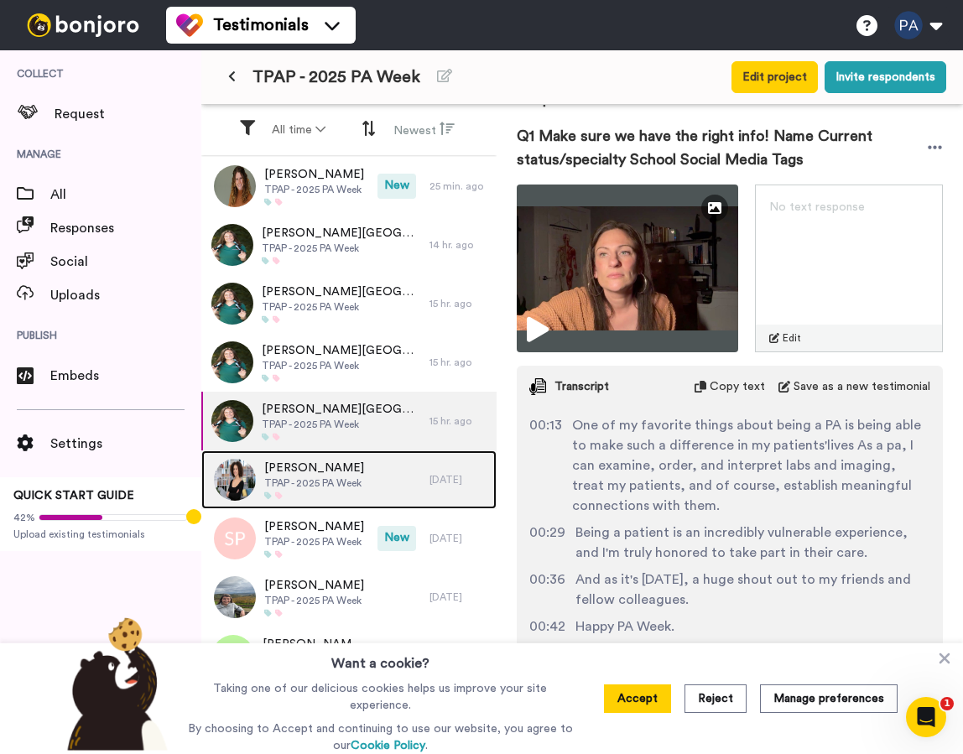
click at [278, 485] on span "TPAP - 2025 PA Week" at bounding box center [314, 482] width 100 height 13
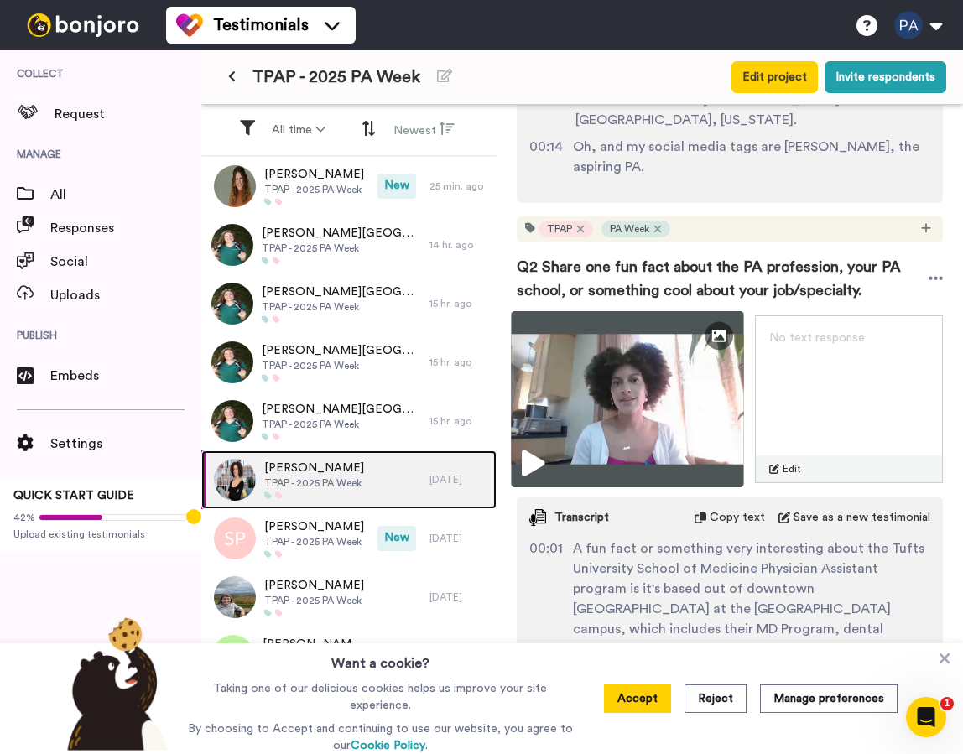
scroll to position [704, 0]
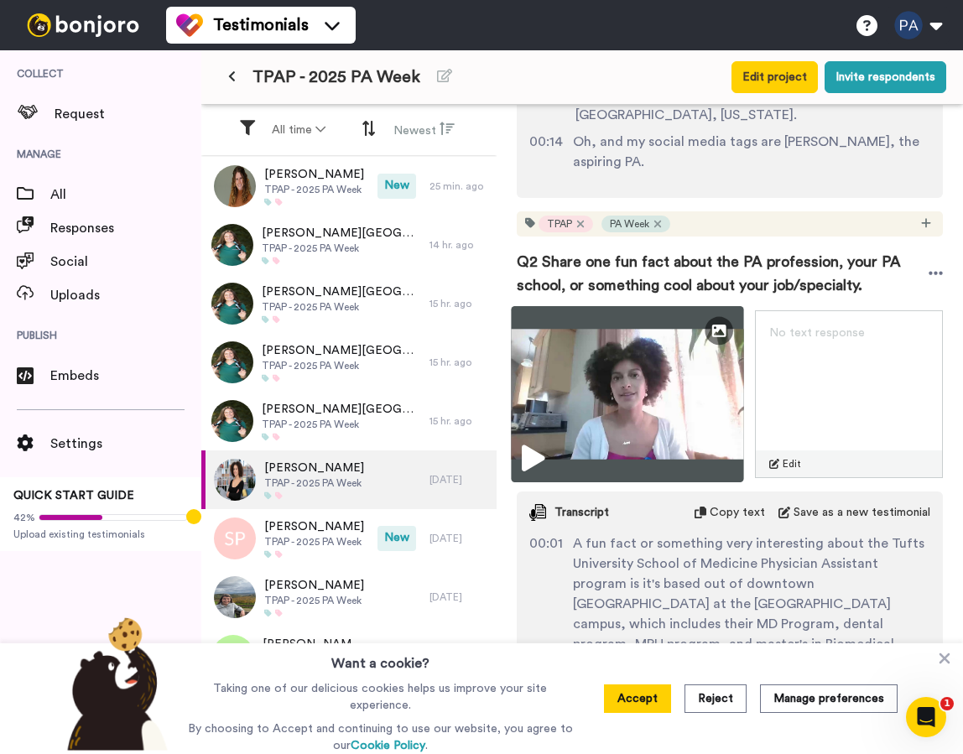
click at [668, 356] on img at bounding box center [627, 394] width 232 height 176
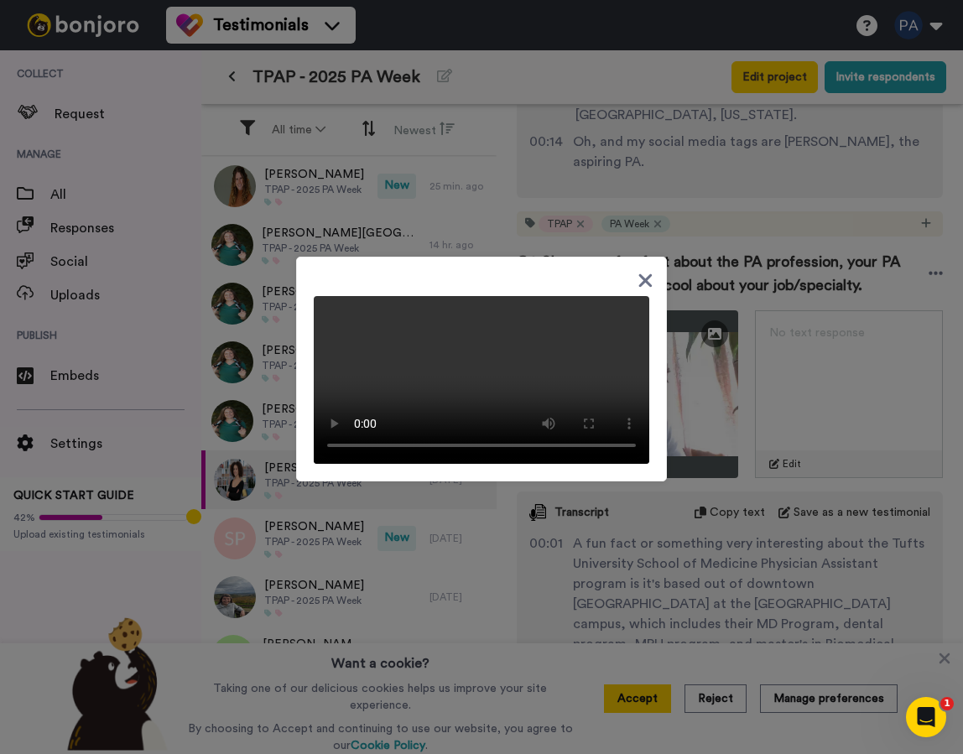
click at [559, 258] on div at bounding box center [481, 369] width 371 height 225
click at [646, 270] on icon at bounding box center [645, 280] width 16 height 21
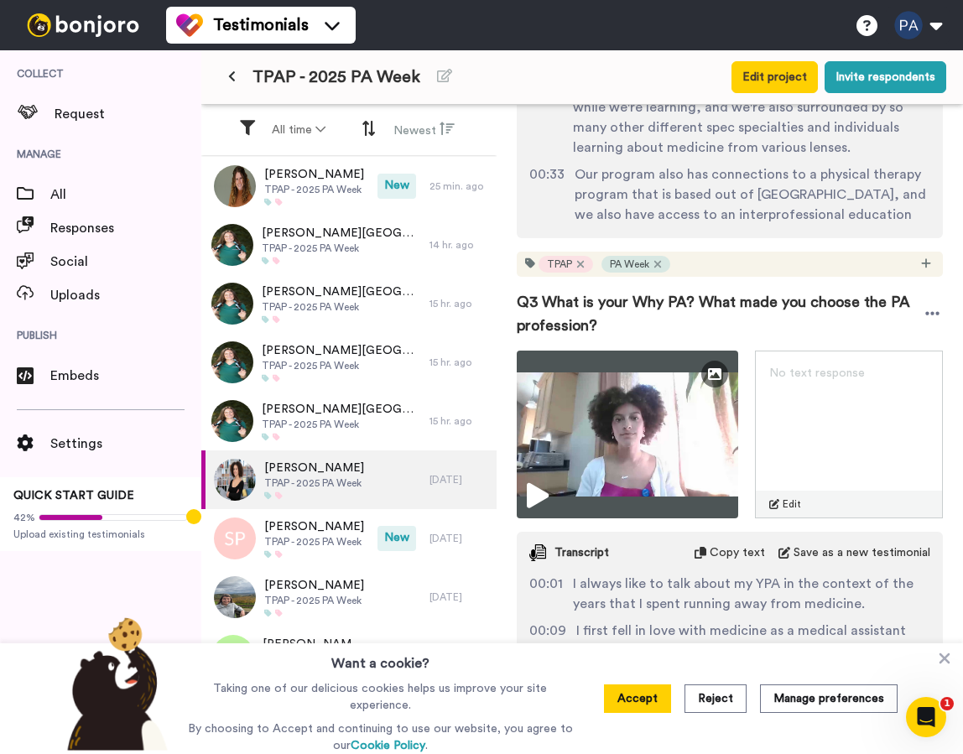
scroll to position [1303, 0]
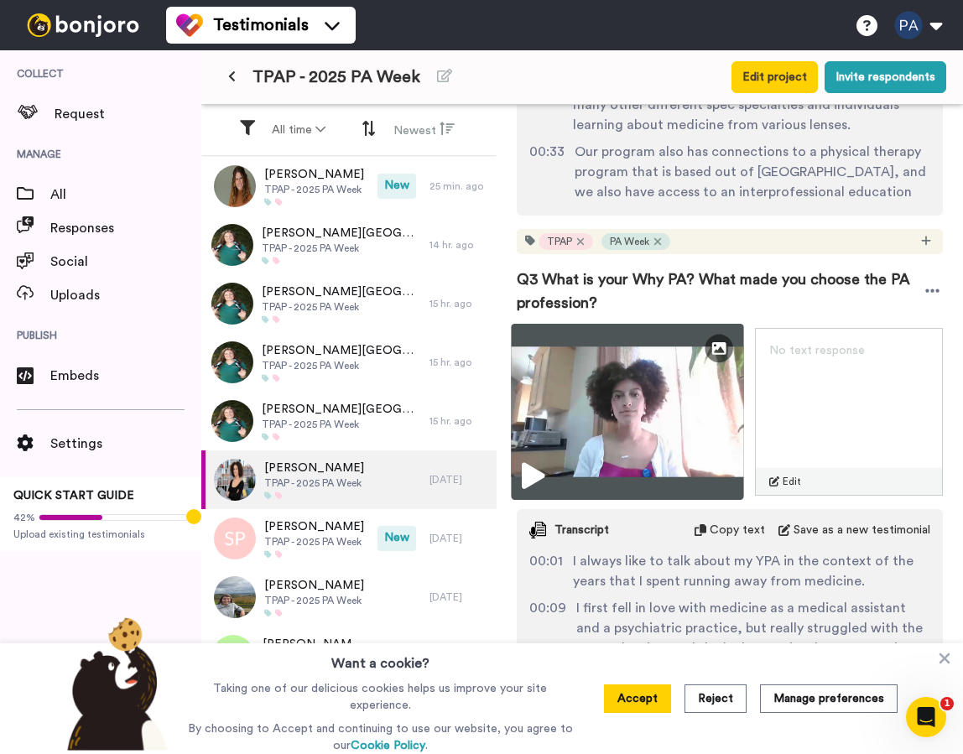
click at [681, 375] on img at bounding box center [627, 412] width 232 height 176
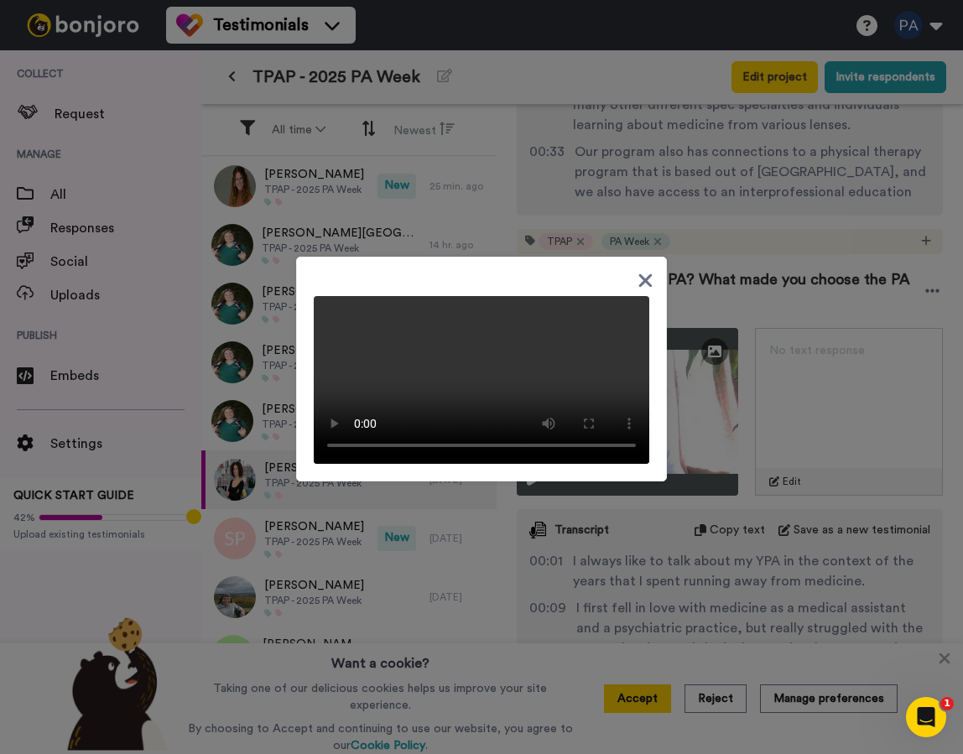
click at [647, 273] on icon at bounding box center [645, 280] width 16 height 21
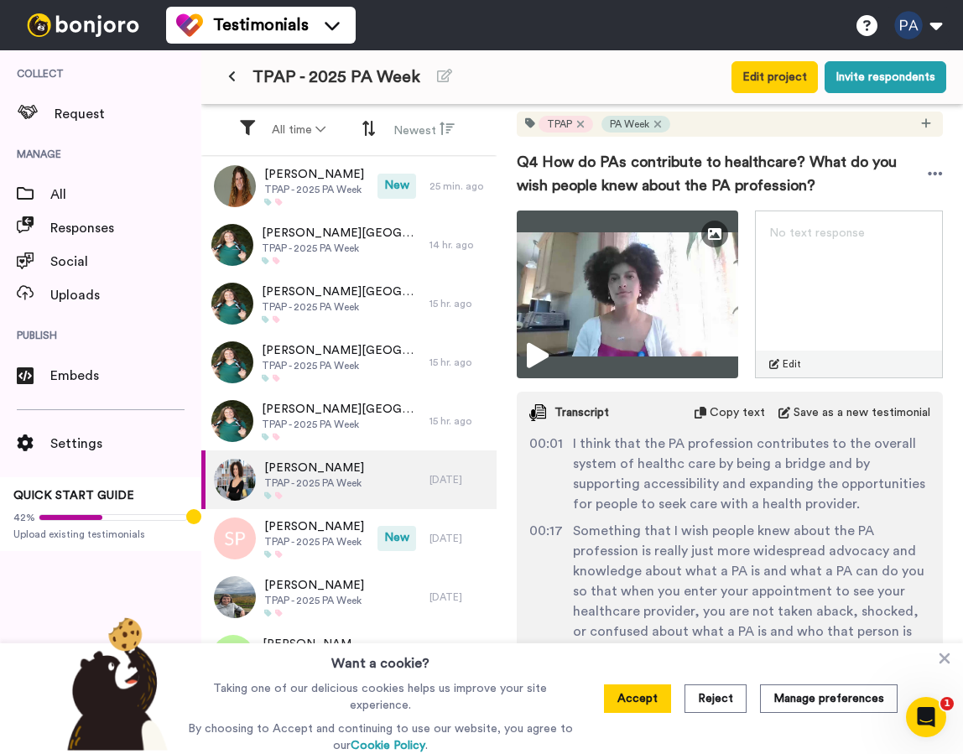
scroll to position [1973, 0]
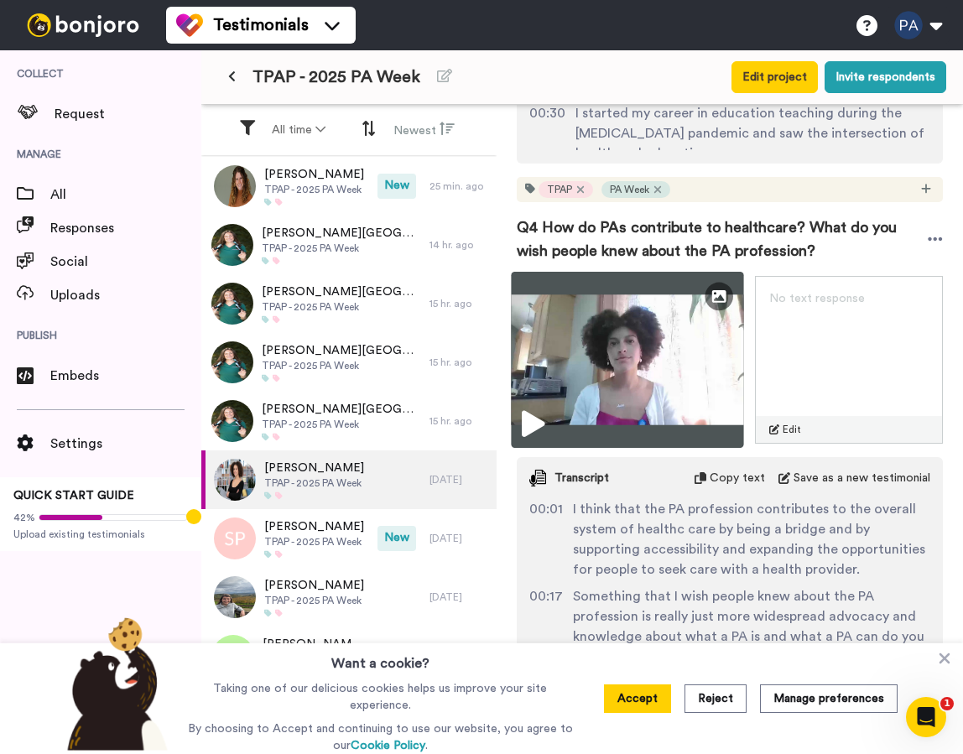
click at [711, 316] on img at bounding box center [627, 360] width 232 height 176
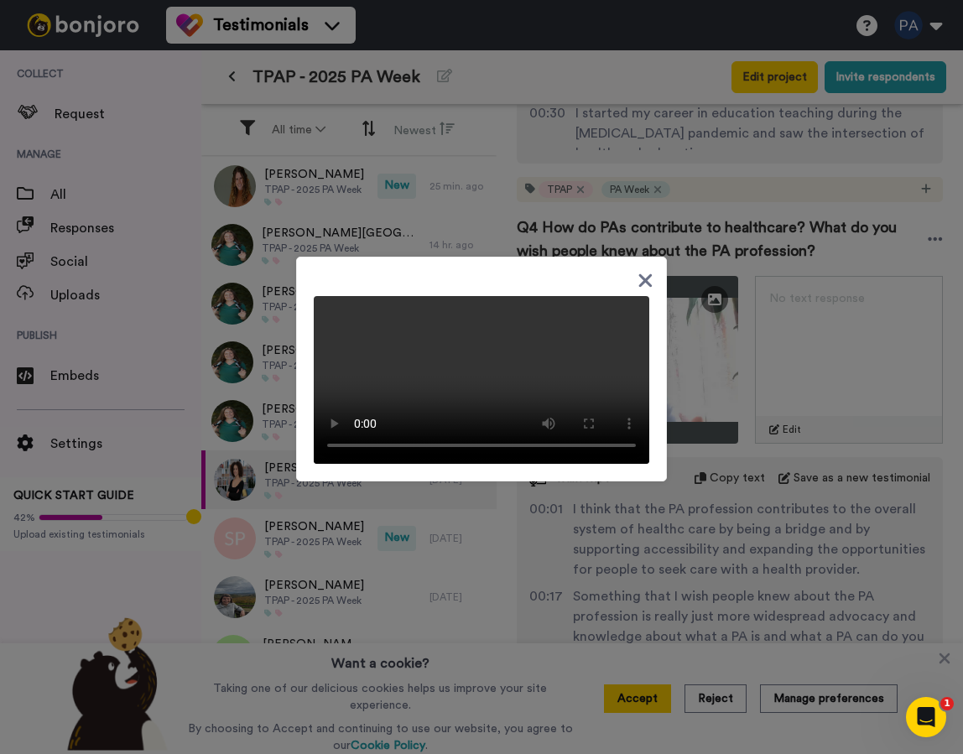
click at [648, 273] on icon at bounding box center [645, 279] width 13 height 13
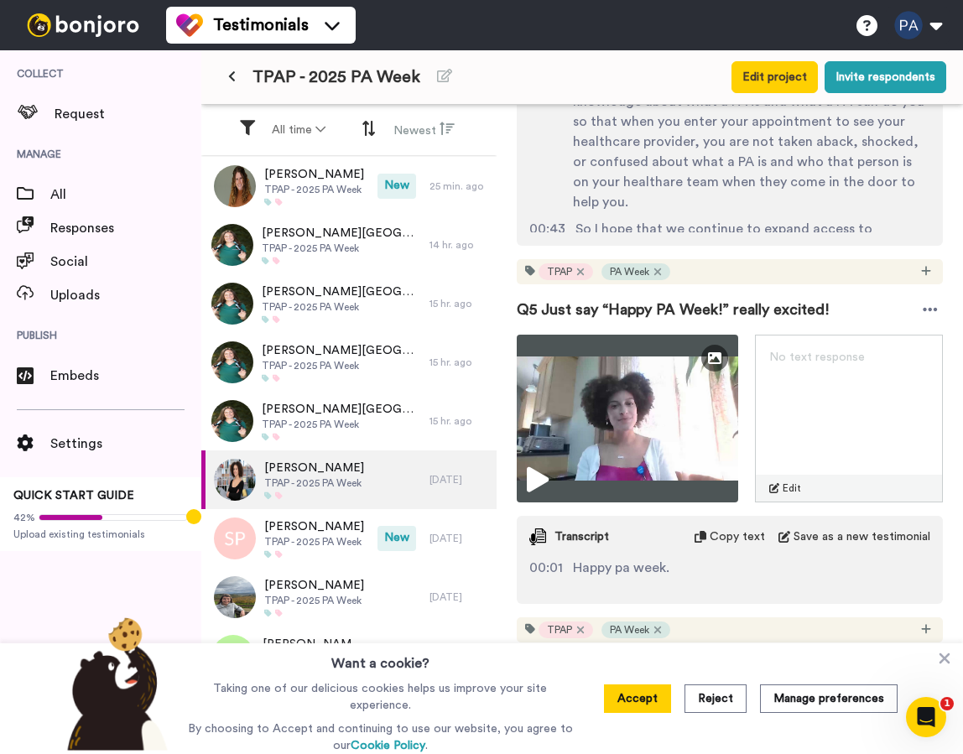
scroll to position [2525, 0]
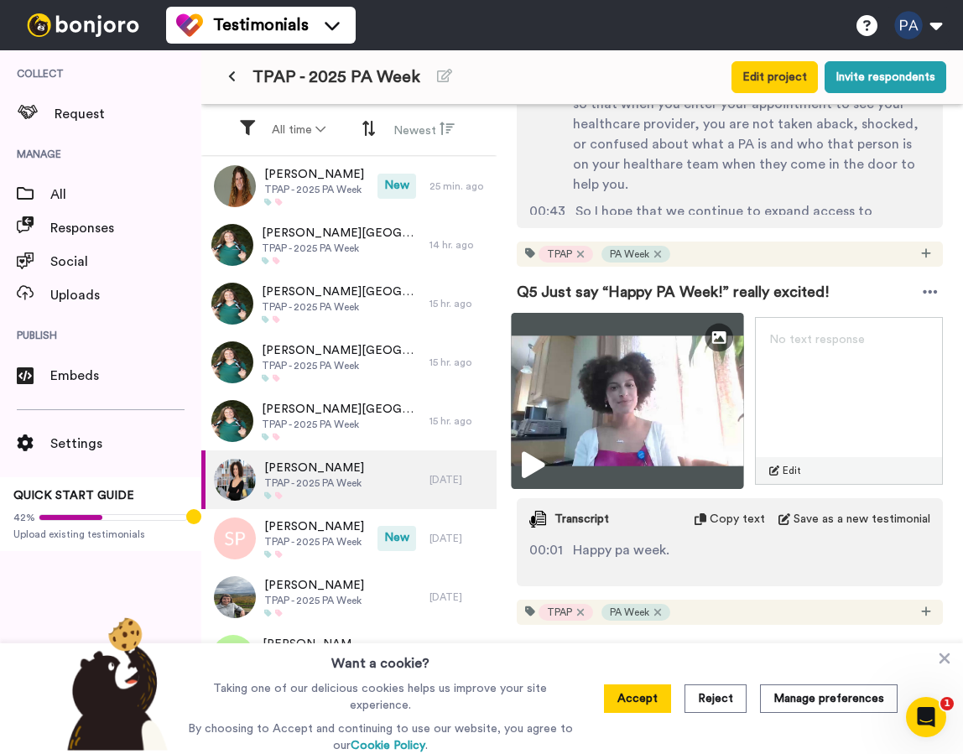
click at [677, 381] on img at bounding box center [627, 401] width 232 height 176
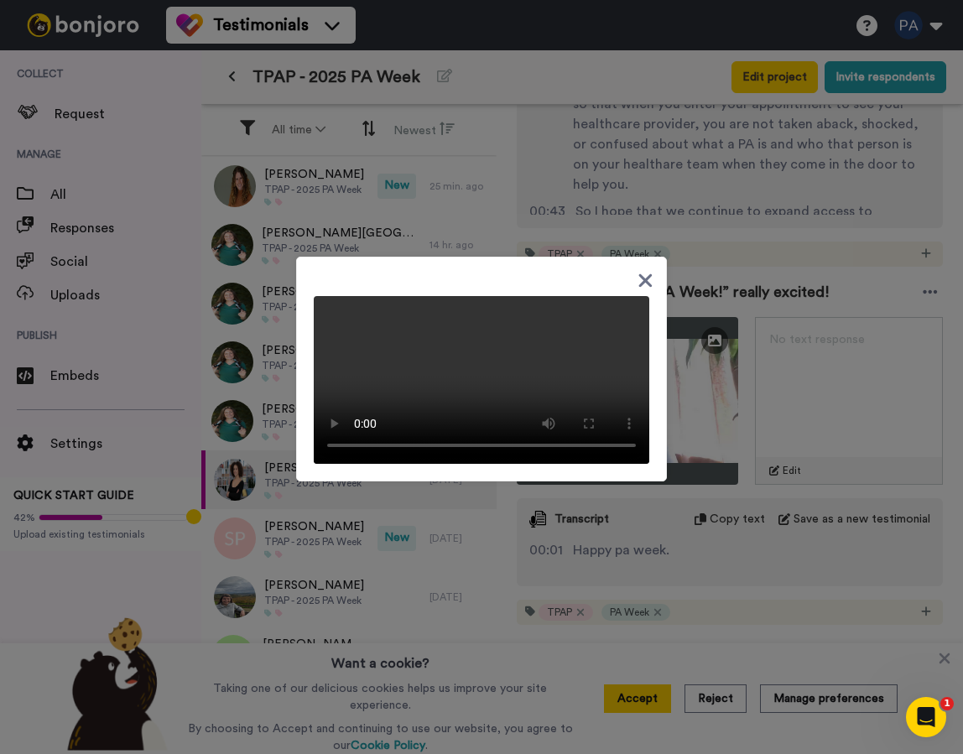
click at [498, 262] on div at bounding box center [481, 369] width 371 height 225
click at [636, 283] on div at bounding box center [481, 373] width 335 height 181
click at [644, 273] on icon at bounding box center [645, 279] width 13 height 13
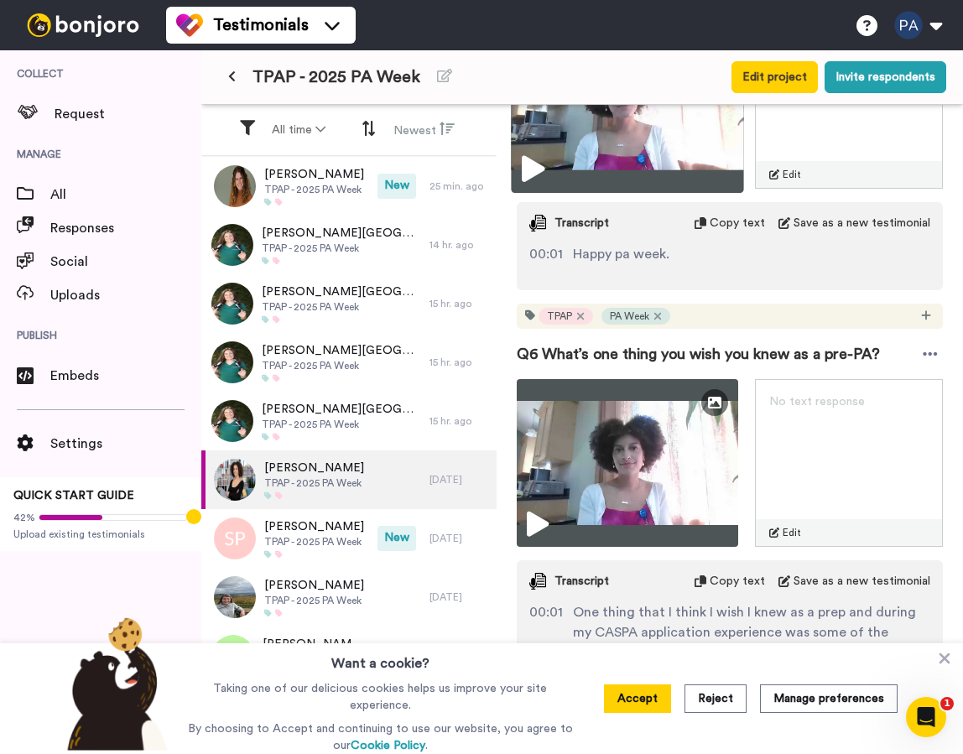
scroll to position [2831, 0]
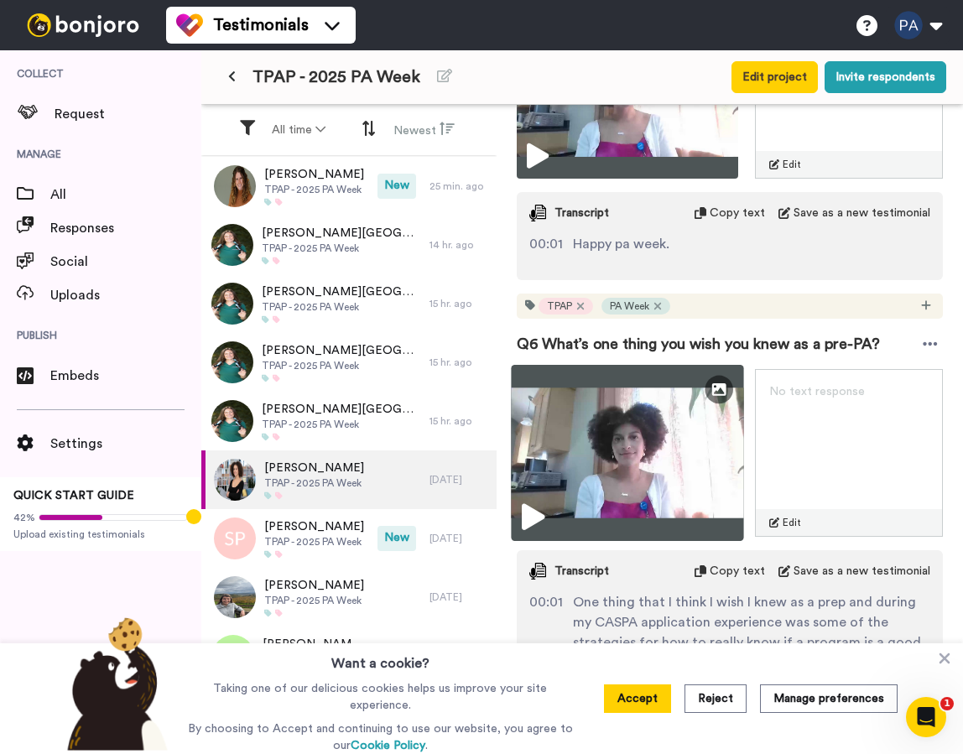
click at [666, 439] on img at bounding box center [627, 453] width 232 height 176
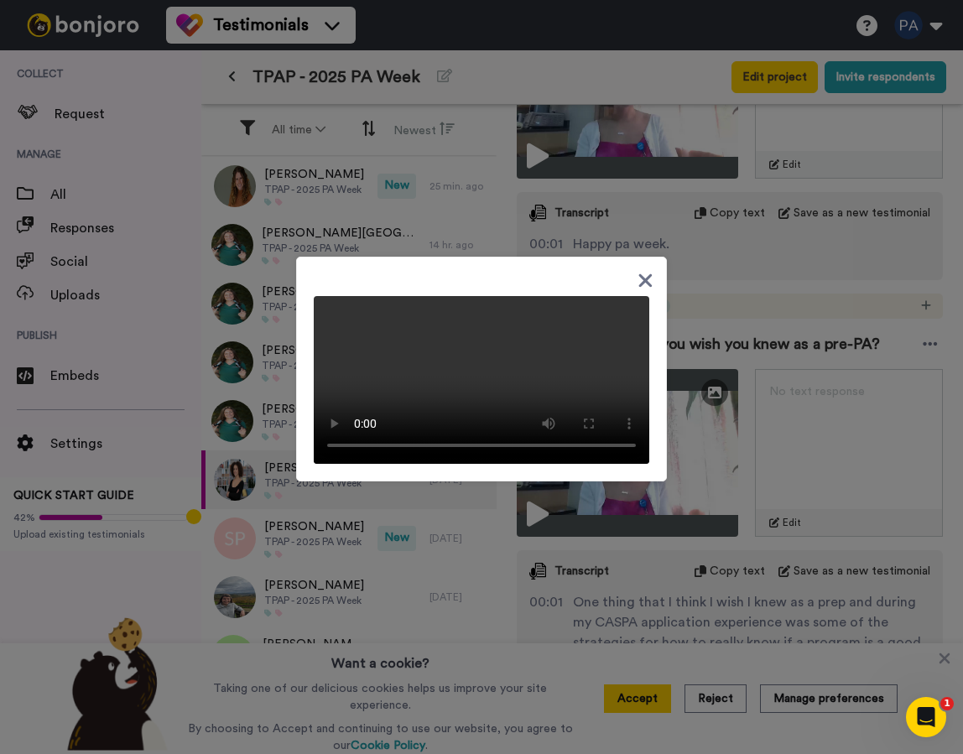
click at [644, 273] on icon at bounding box center [645, 280] width 16 height 21
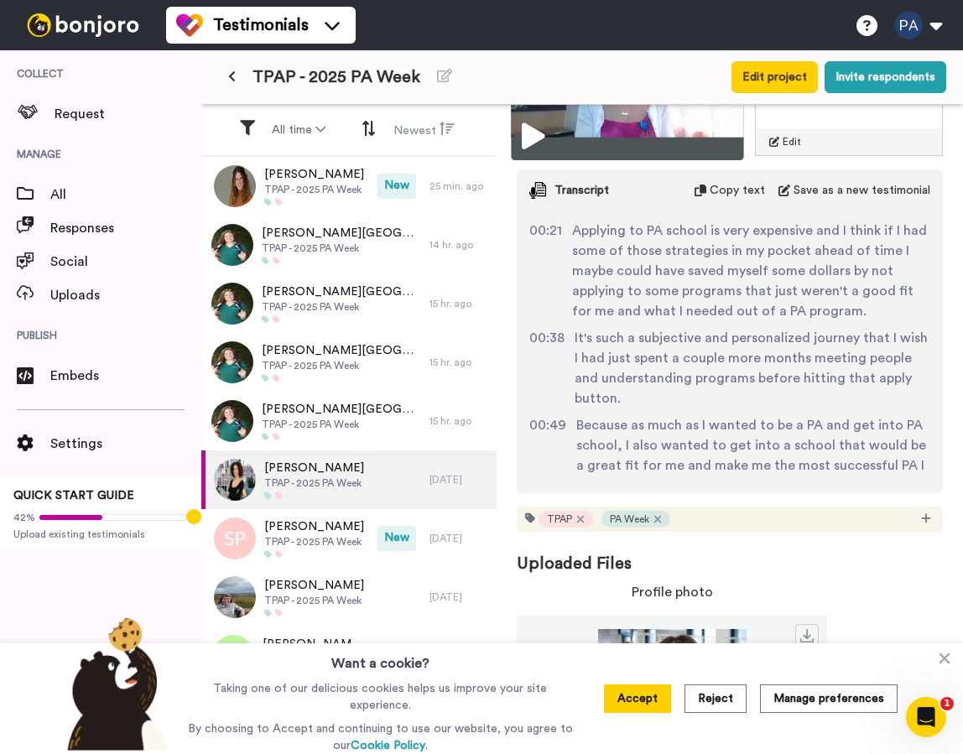
scroll to position [107, 0]
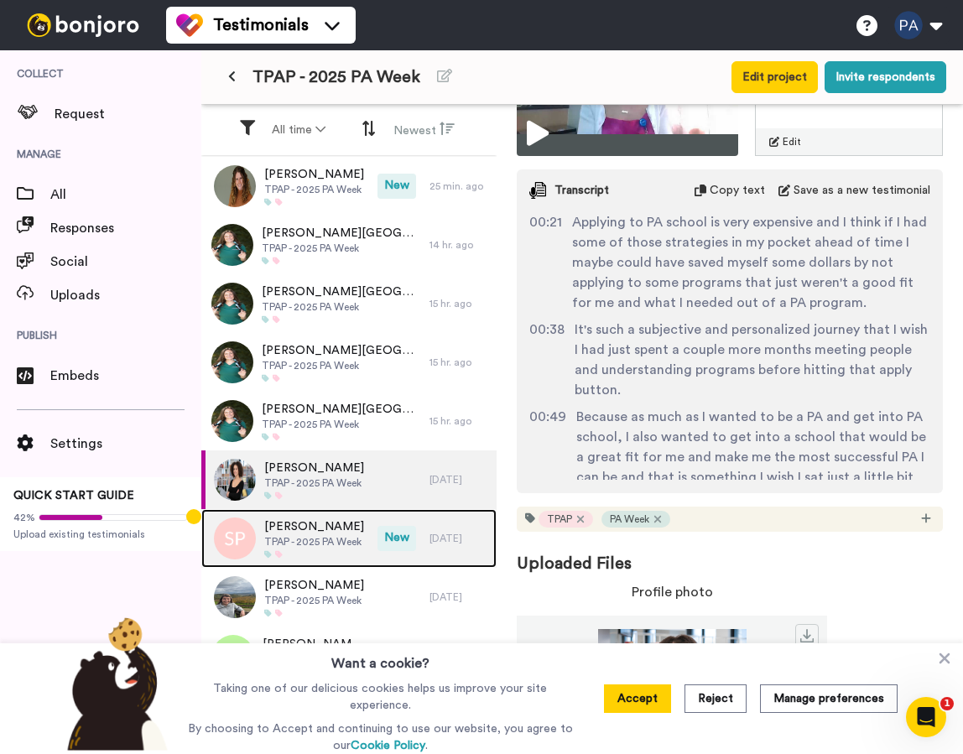
click at [349, 551] on div at bounding box center [314, 554] width 100 height 8
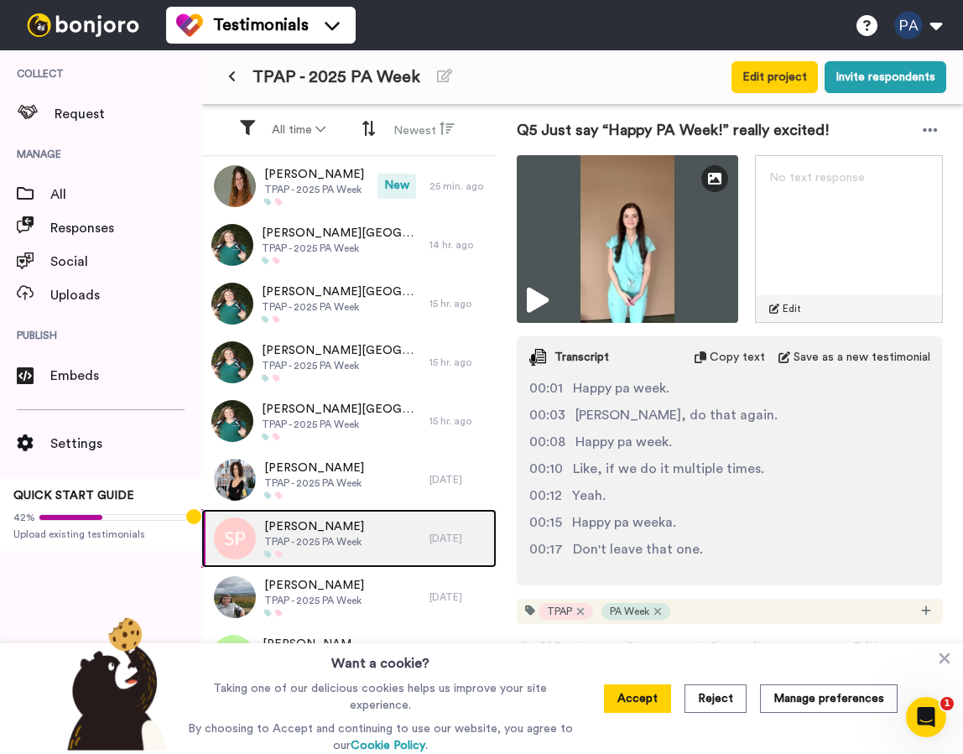
scroll to position [2408, 0]
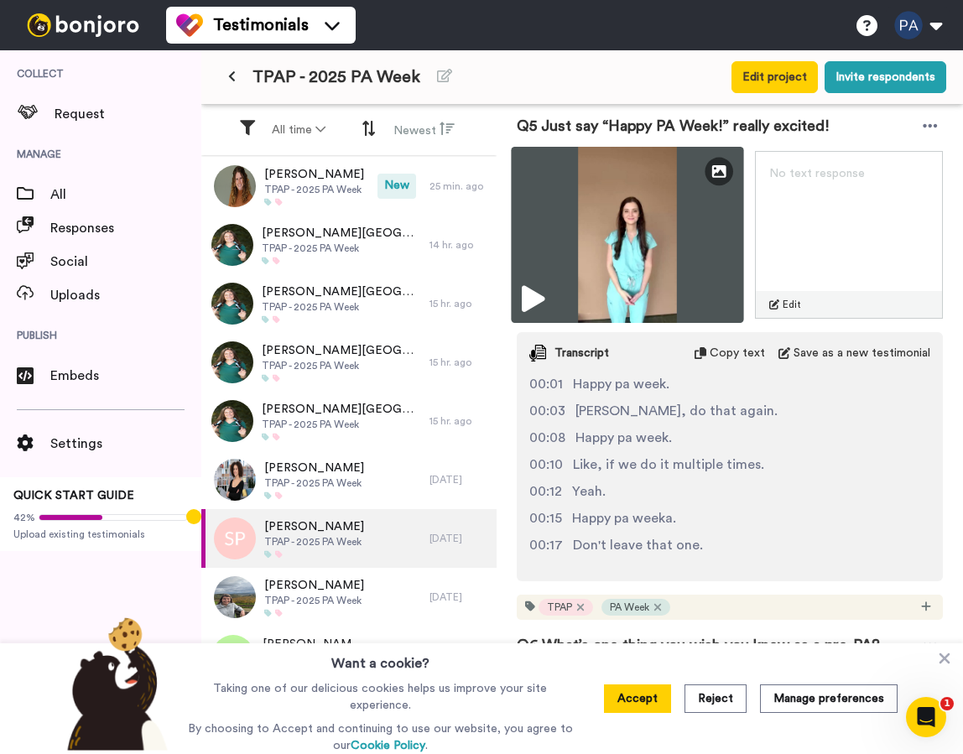
click at [699, 226] on img at bounding box center [627, 235] width 232 height 176
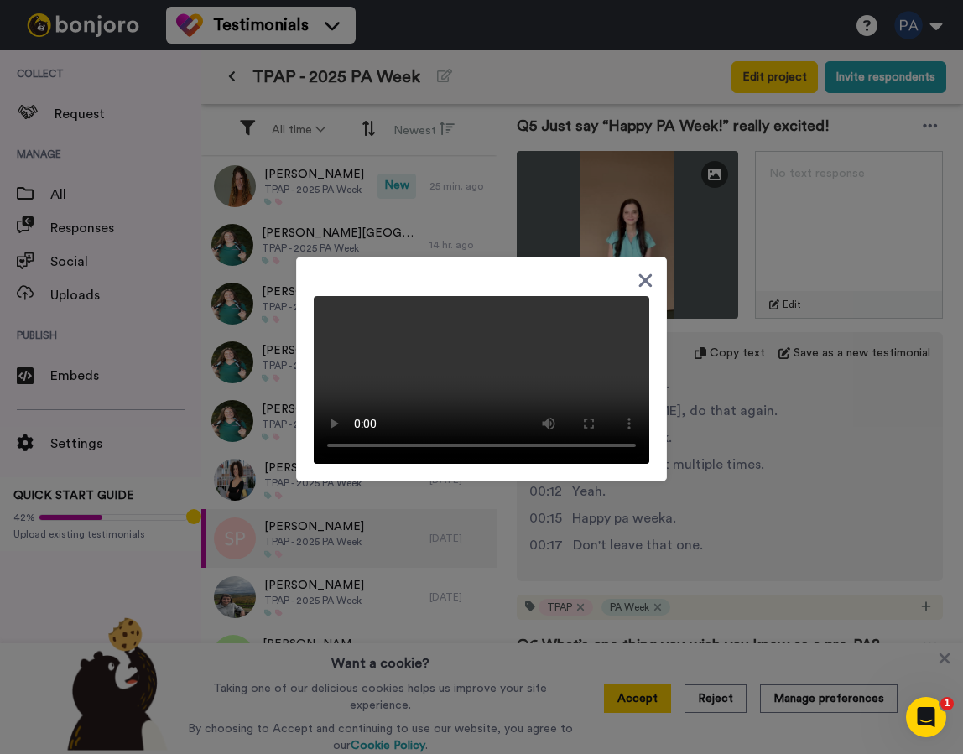
click at [519, 296] on video at bounding box center [481, 380] width 335 height 168
click at [646, 270] on icon at bounding box center [645, 280] width 16 height 21
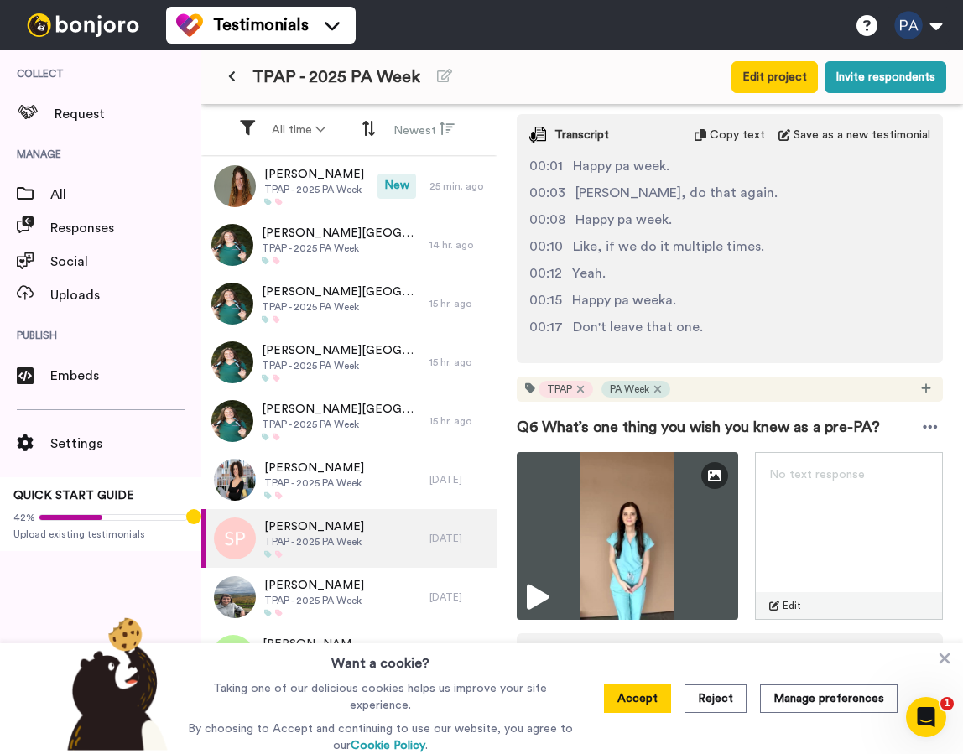
scroll to position [2627, 0]
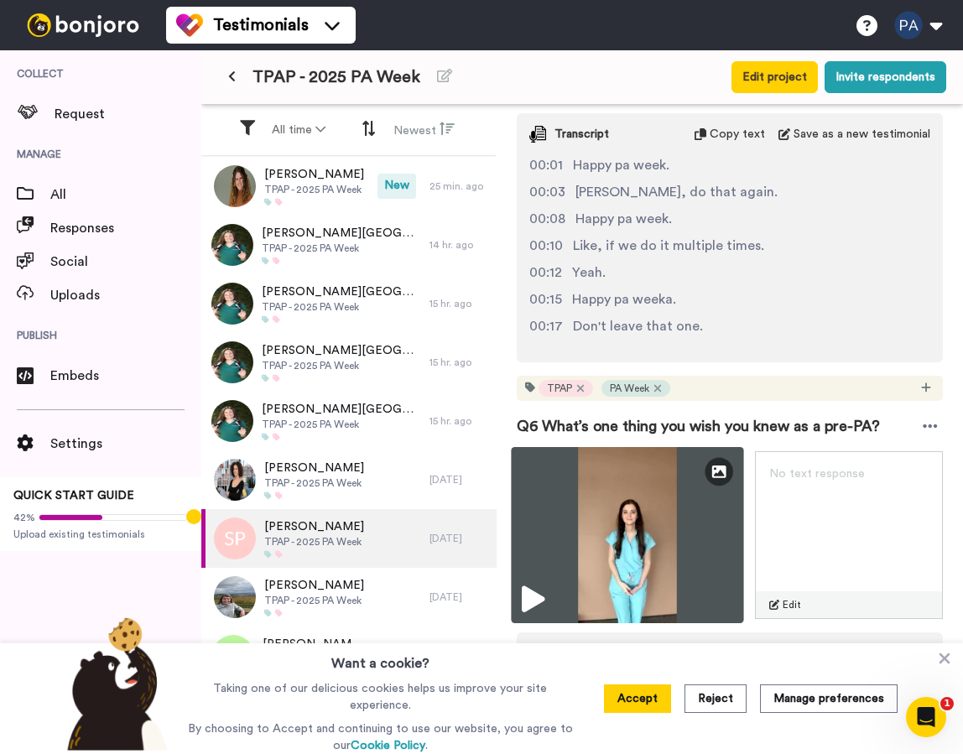
click at [690, 537] on img at bounding box center [627, 535] width 232 height 176
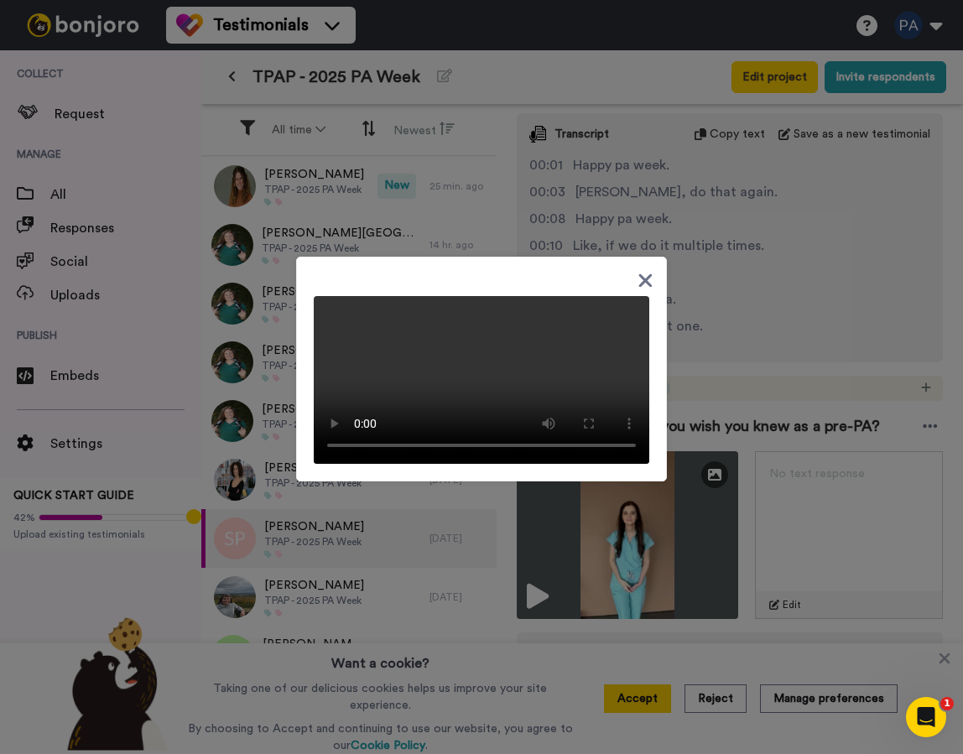
click at [645, 273] on icon at bounding box center [645, 279] width 13 height 13
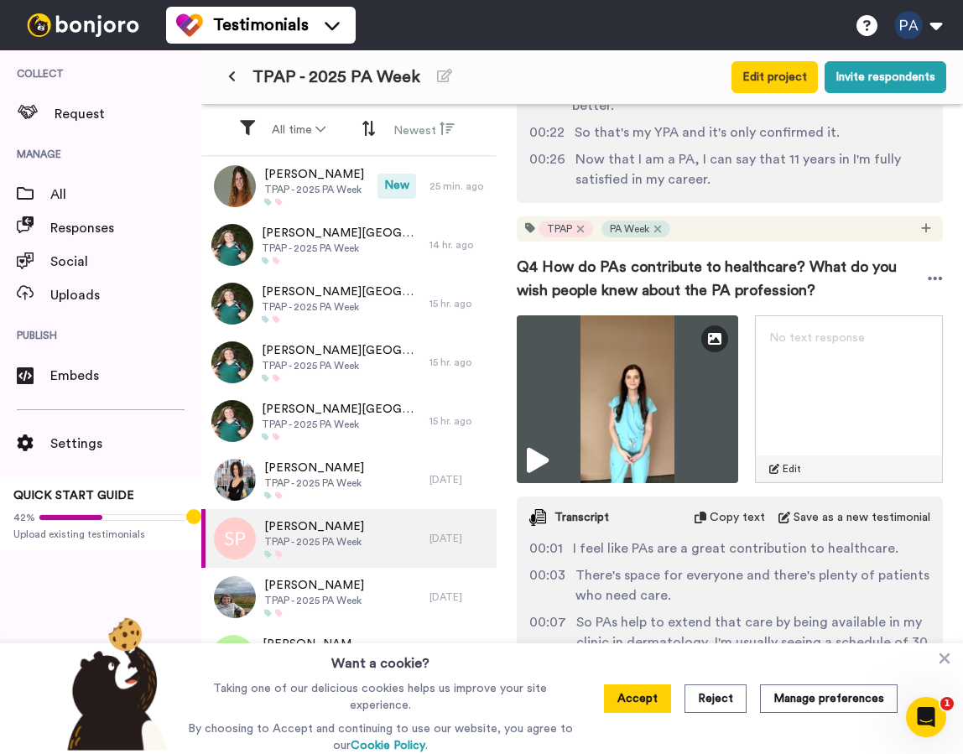
scroll to position [1661, 0]
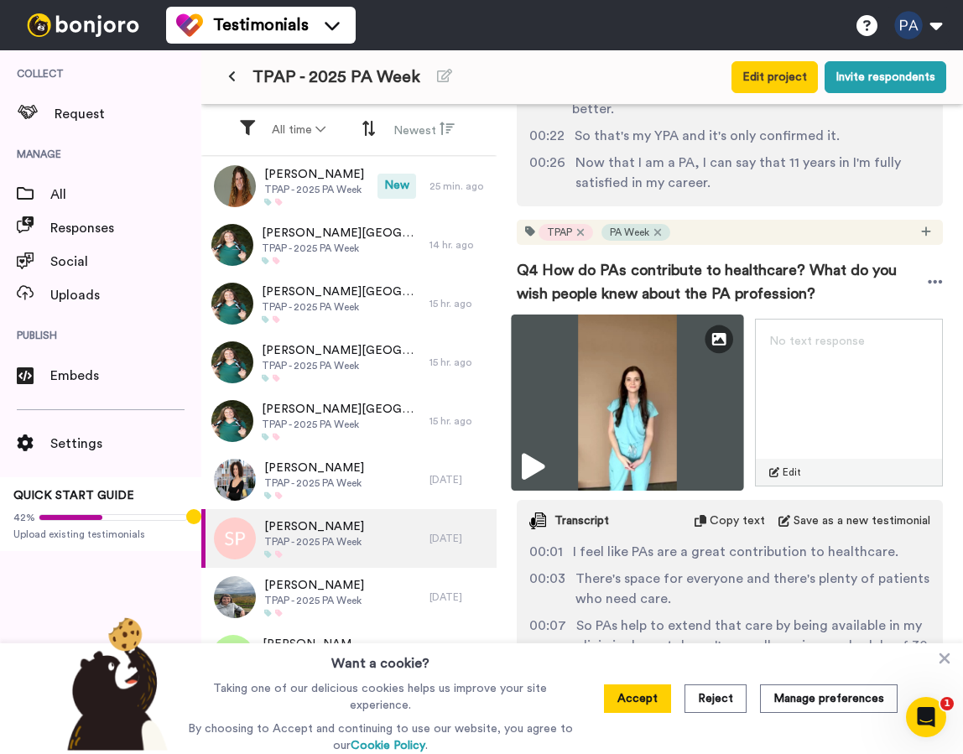
click at [686, 402] on img at bounding box center [627, 402] width 232 height 176
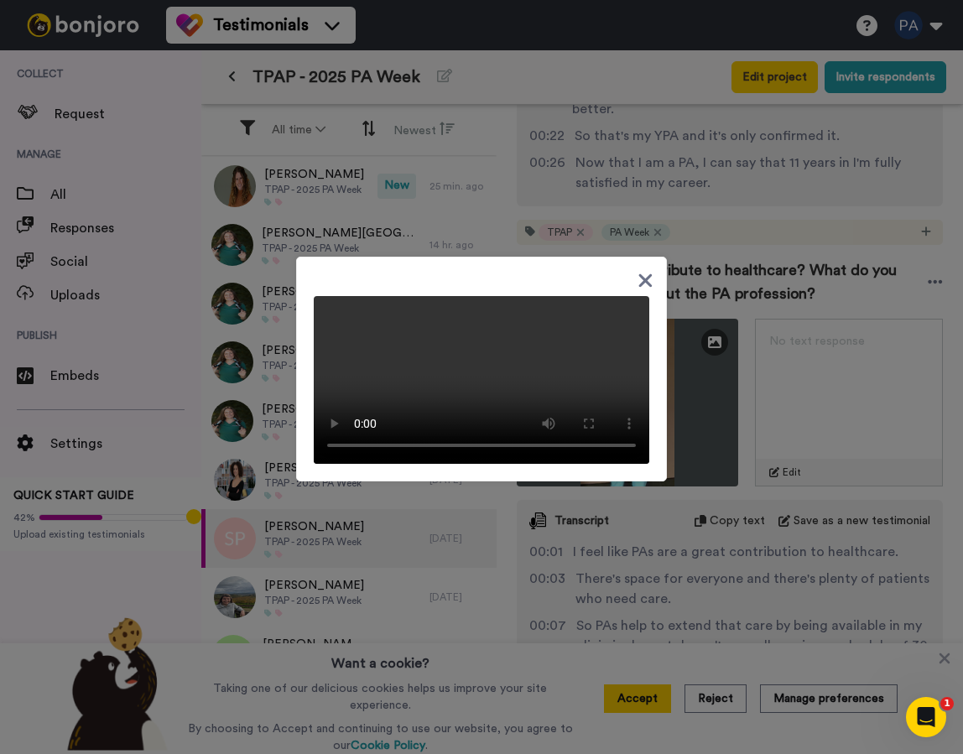
click at [566, 257] on div at bounding box center [481, 369] width 371 height 225
click at [651, 270] on icon at bounding box center [645, 280] width 16 height 21
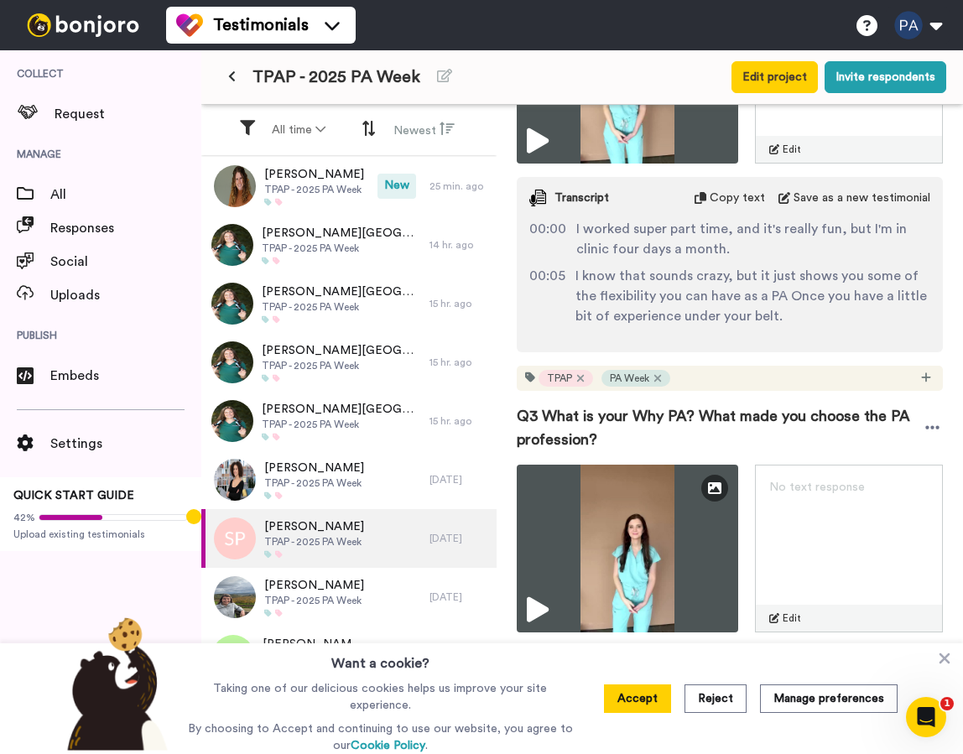
scroll to position [860, 0]
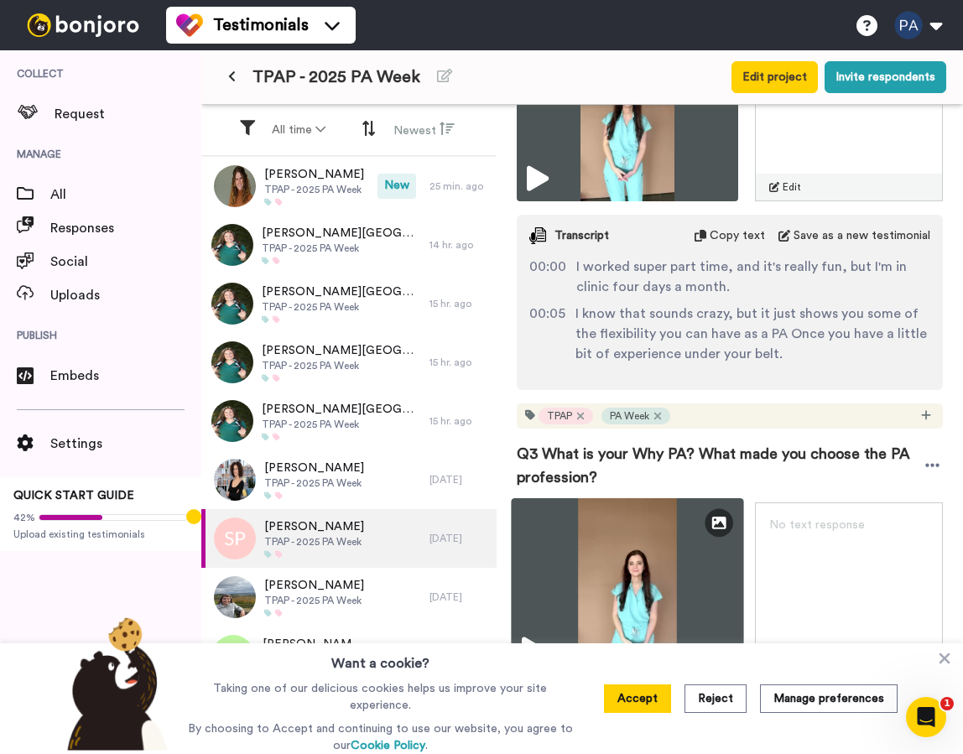
click at [677, 557] on img at bounding box center [627, 586] width 232 height 176
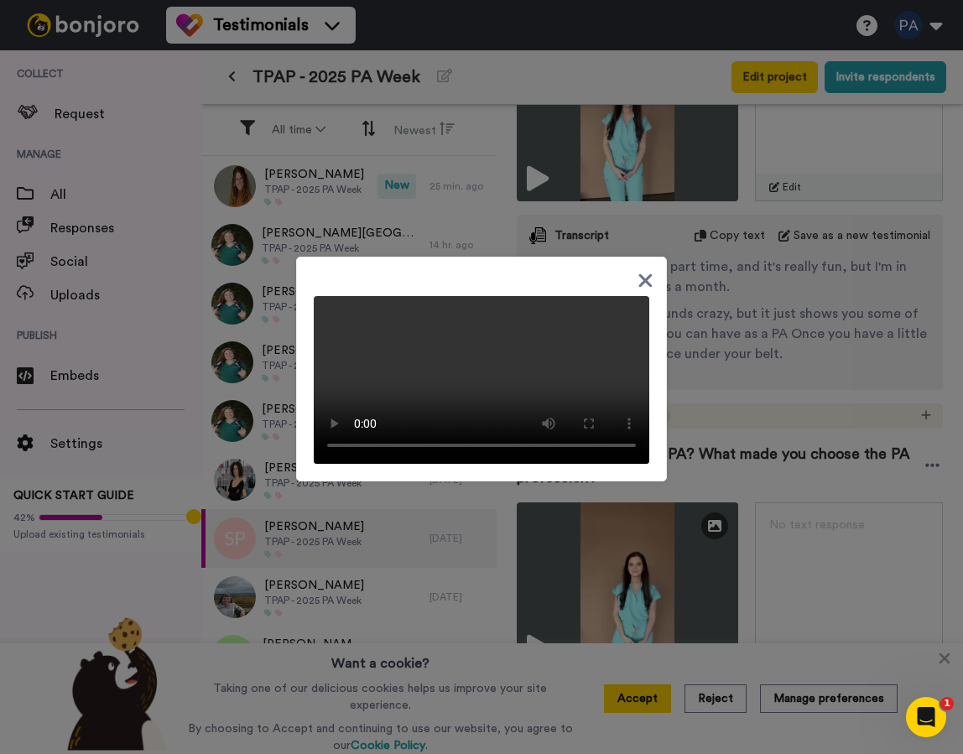
click at [639, 270] on icon at bounding box center [645, 280] width 16 height 21
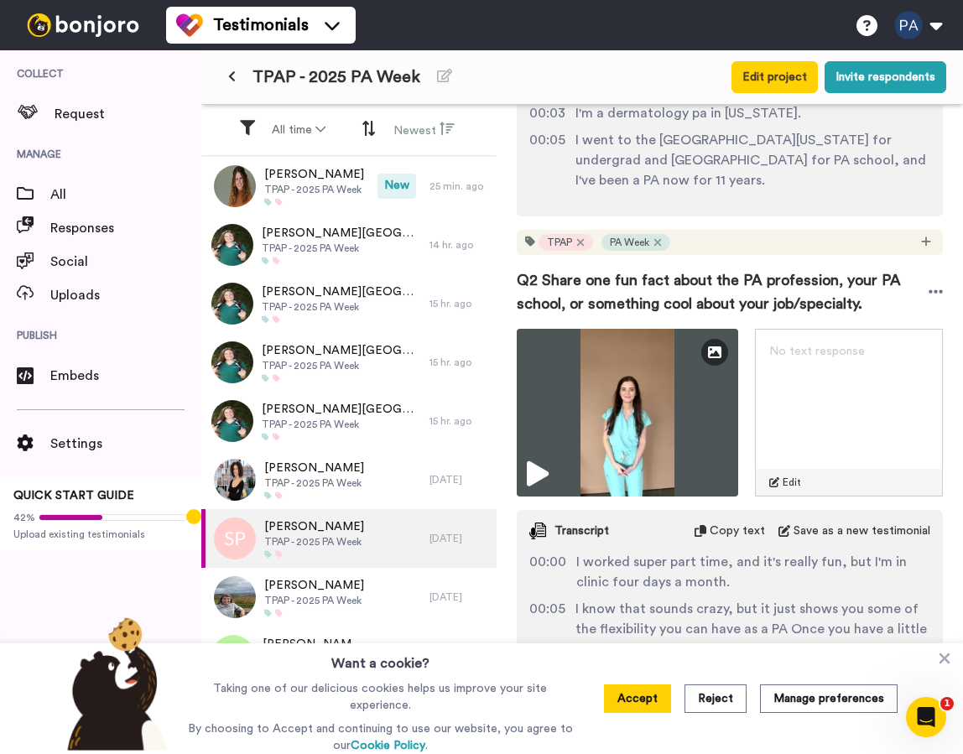
scroll to position [549, 0]
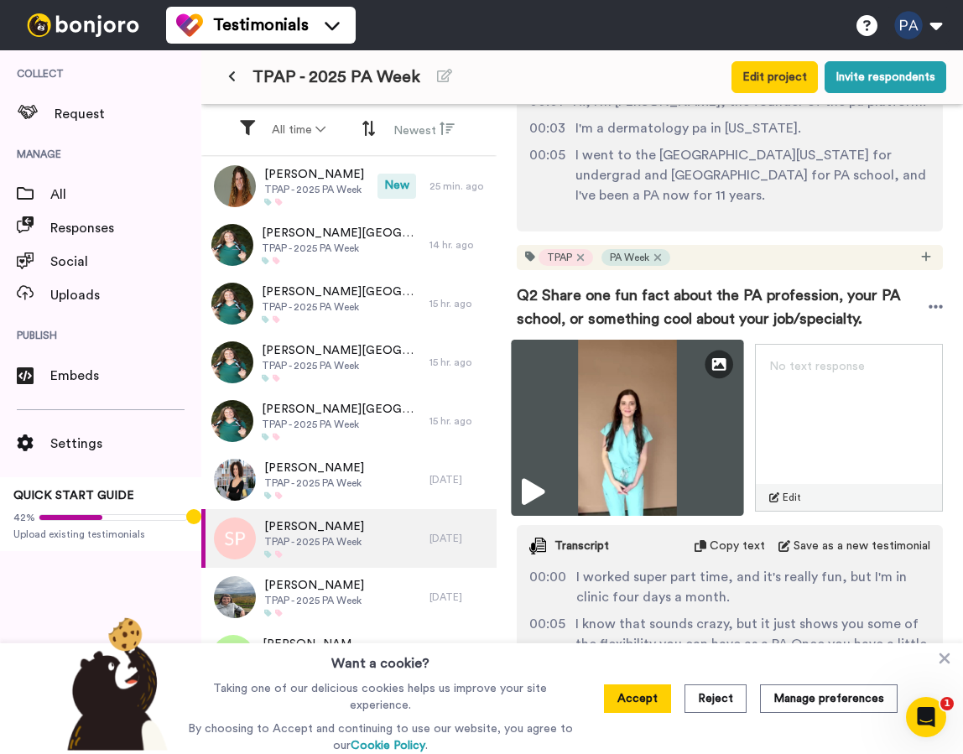
click at [705, 397] on img at bounding box center [627, 428] width 232 height 176
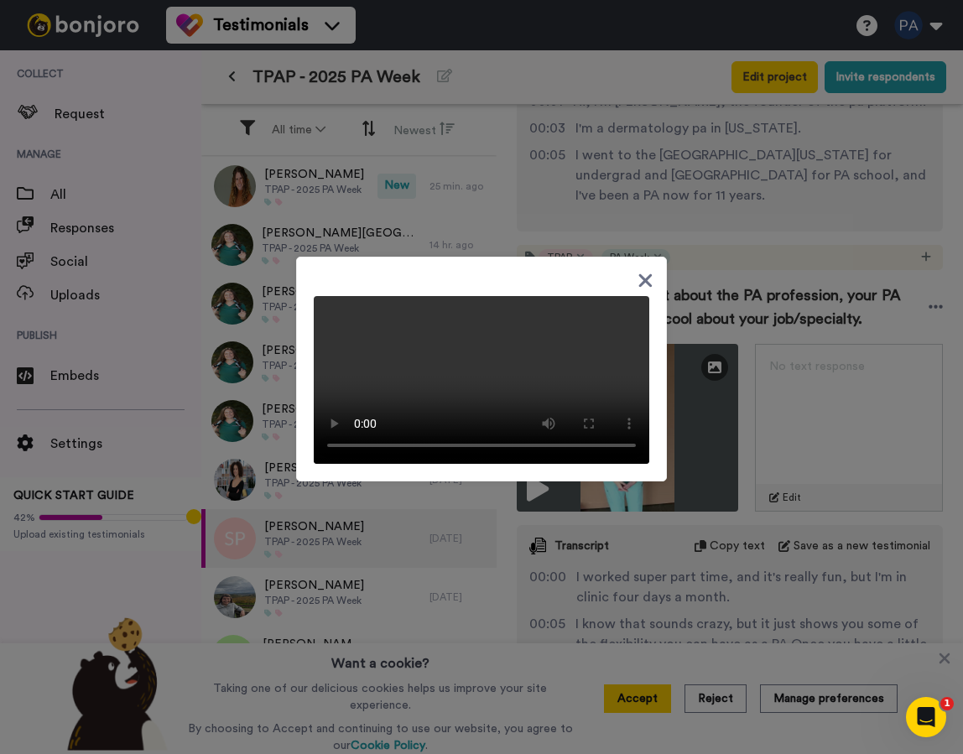
click at [639, 273] on icon at bounding box center [645, 279] width 13 height 13
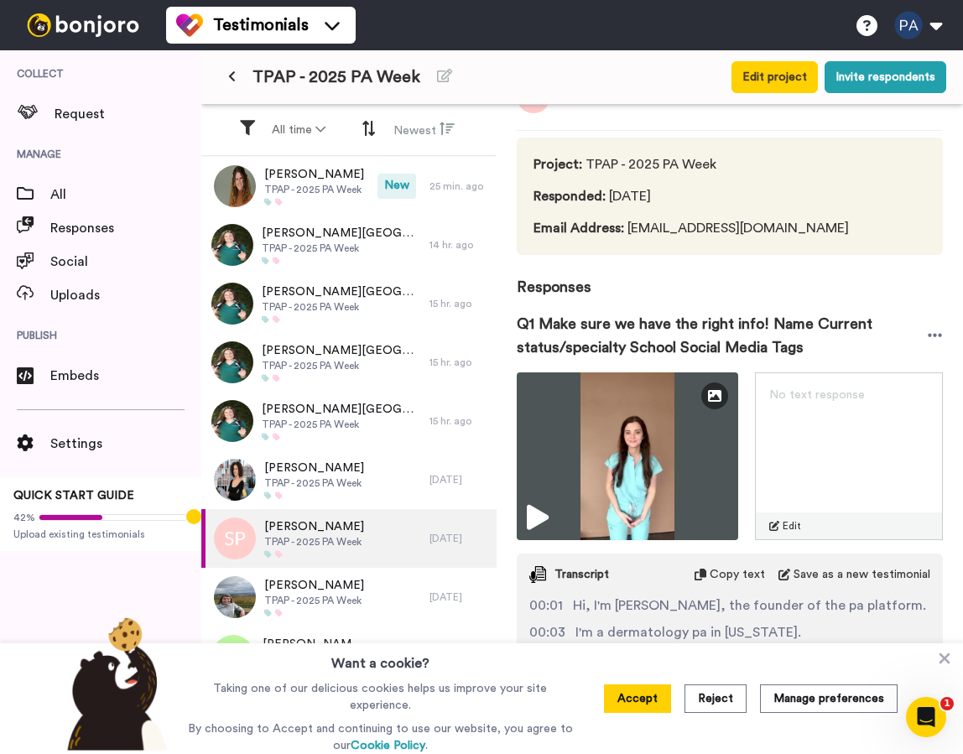
scroll to position [0, 0]
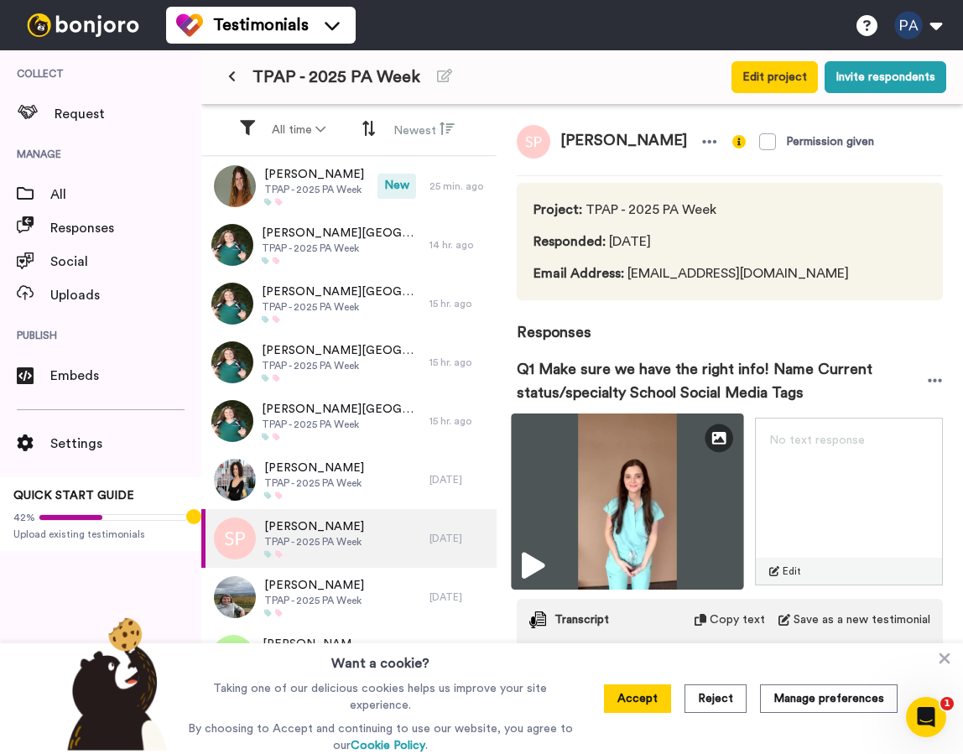
click at [698, 478] on img at bounding box center [627, 501] width 232 height 176
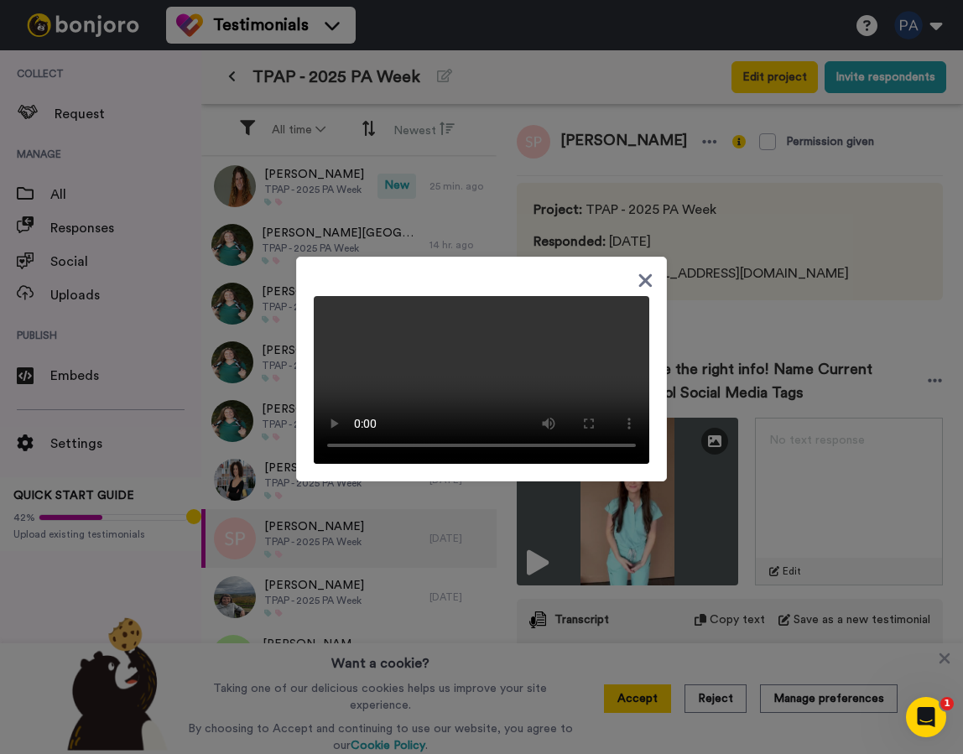
click at [646, 273] on icon at bounding box center [645, 279] width 13 height 13
